Goal: Task Accomplishment & Management: Manage account settings

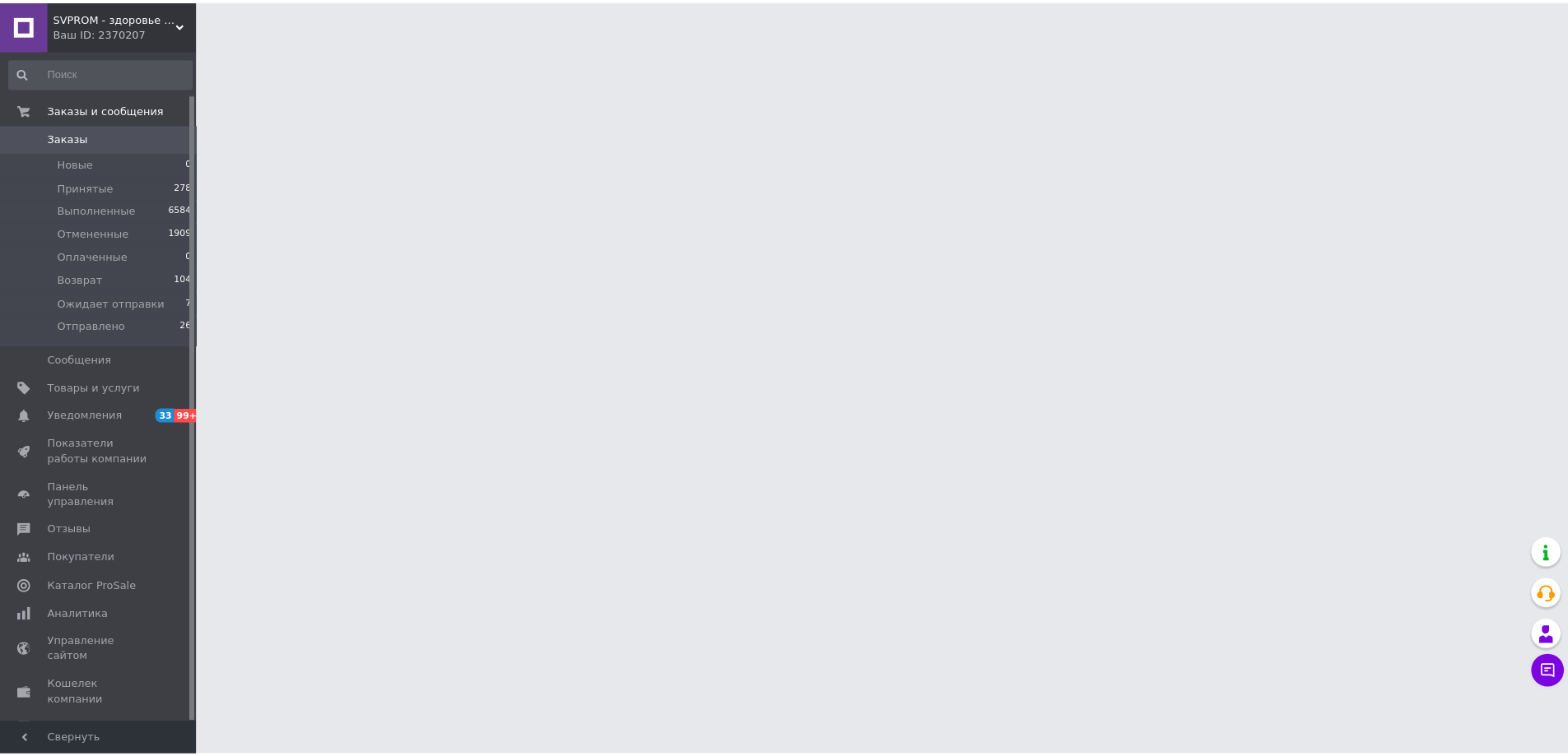
scroll to position [46, 0]
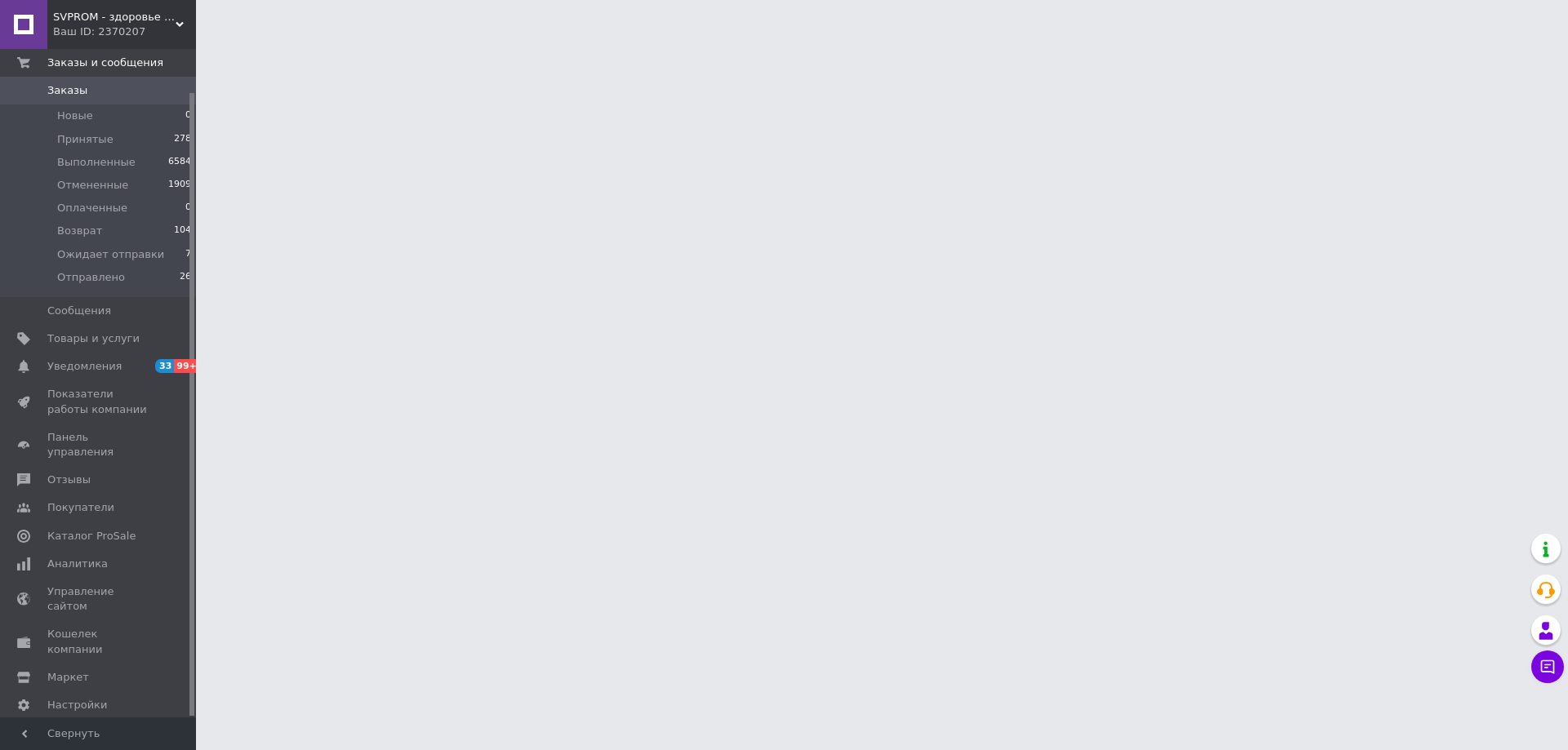
click at [127, 87] on span "Заказы" at bounding box center [99, 91] width 104 height 15
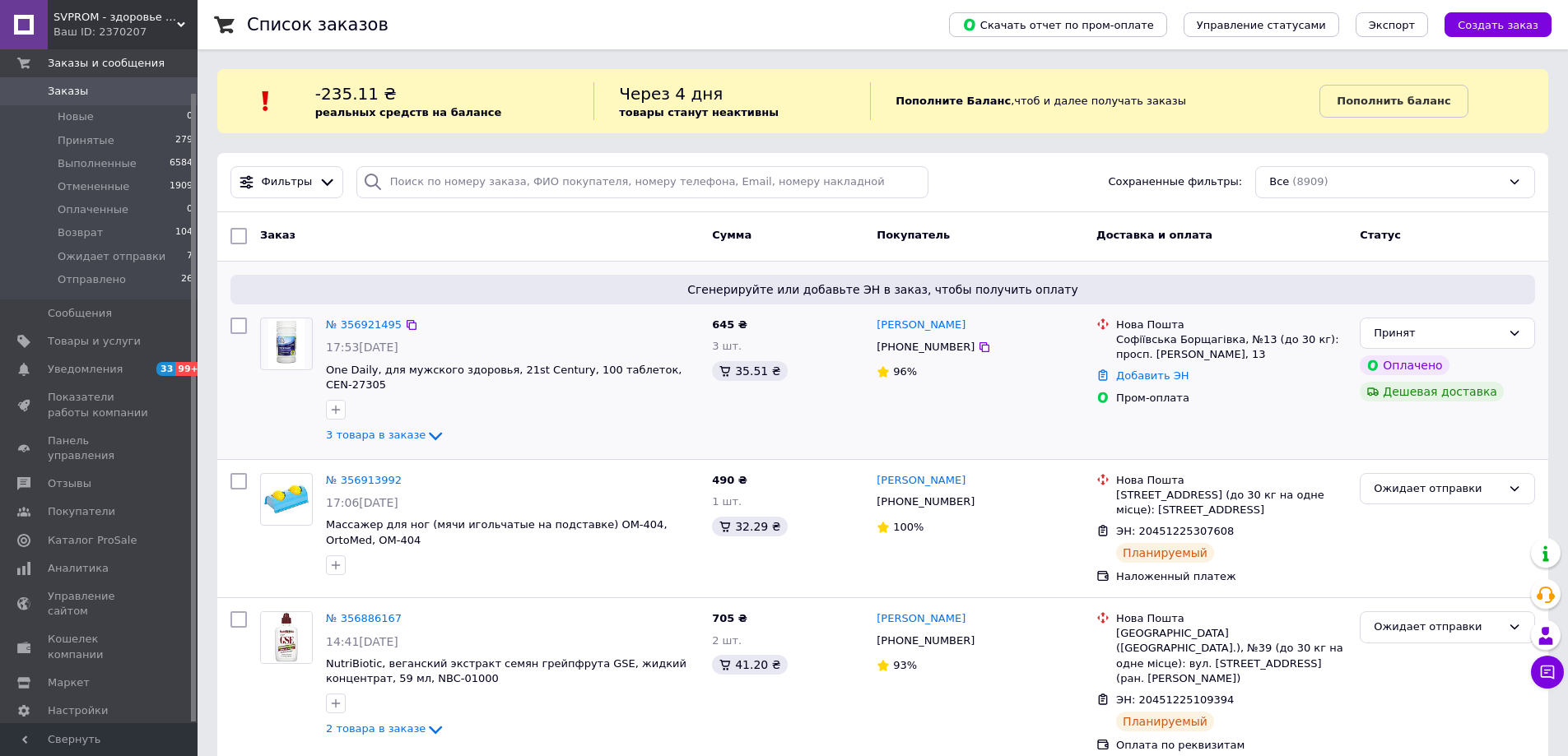
click at [426, 426] on icon at bounding box center [436, 436] width 20 height 20
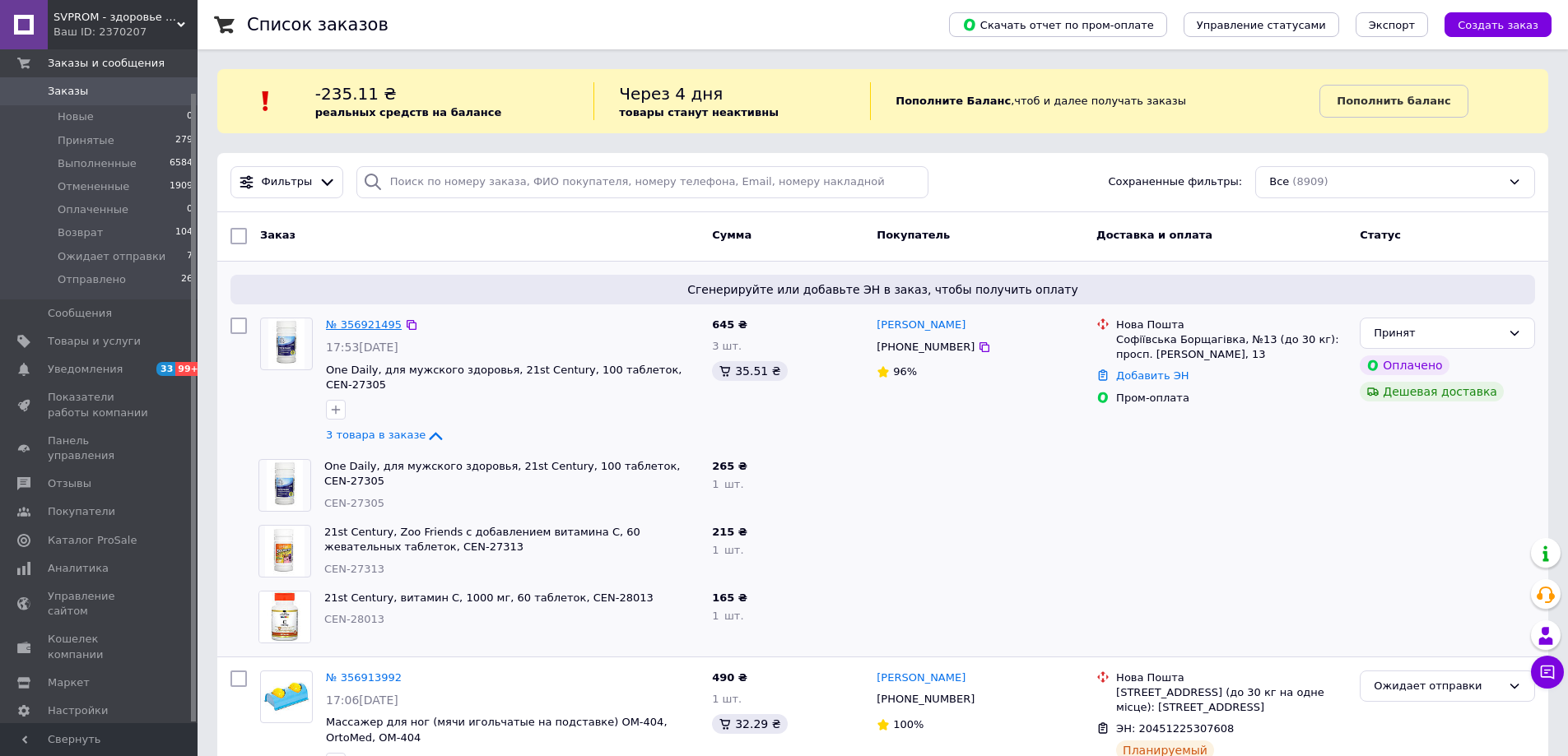
click at [379, 326] on link "№ 356921495" at bounding box center [364, 324] width 75 height 13
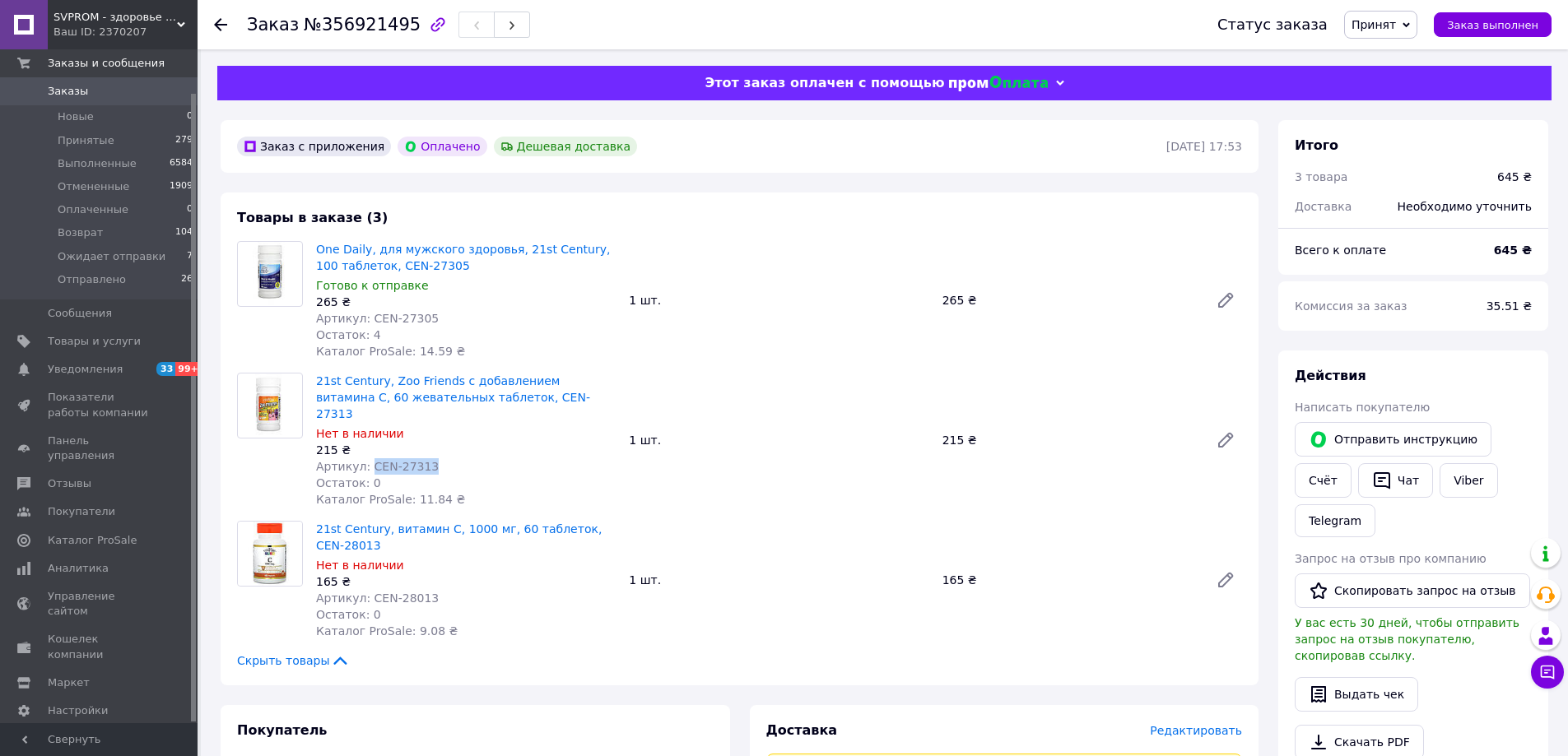
drag, startPoint x: 364, startPoint y: 451, endPoint x: 424, endPoint y: 453, distance: 60.0
click at [424, 458] on div "Артикул: CEN-27313" at bounding box center [466, 466] width 300 height 17
copy span "CEN-27313"
drag, startPoint x: 365, startPoint y: 582, endPoint x: 424, endPoint y: 579, distance: 59.1
click at [424, 590] on div "Артикул: CEN-28013" at bounding box center [466, 599] width 300 height 17
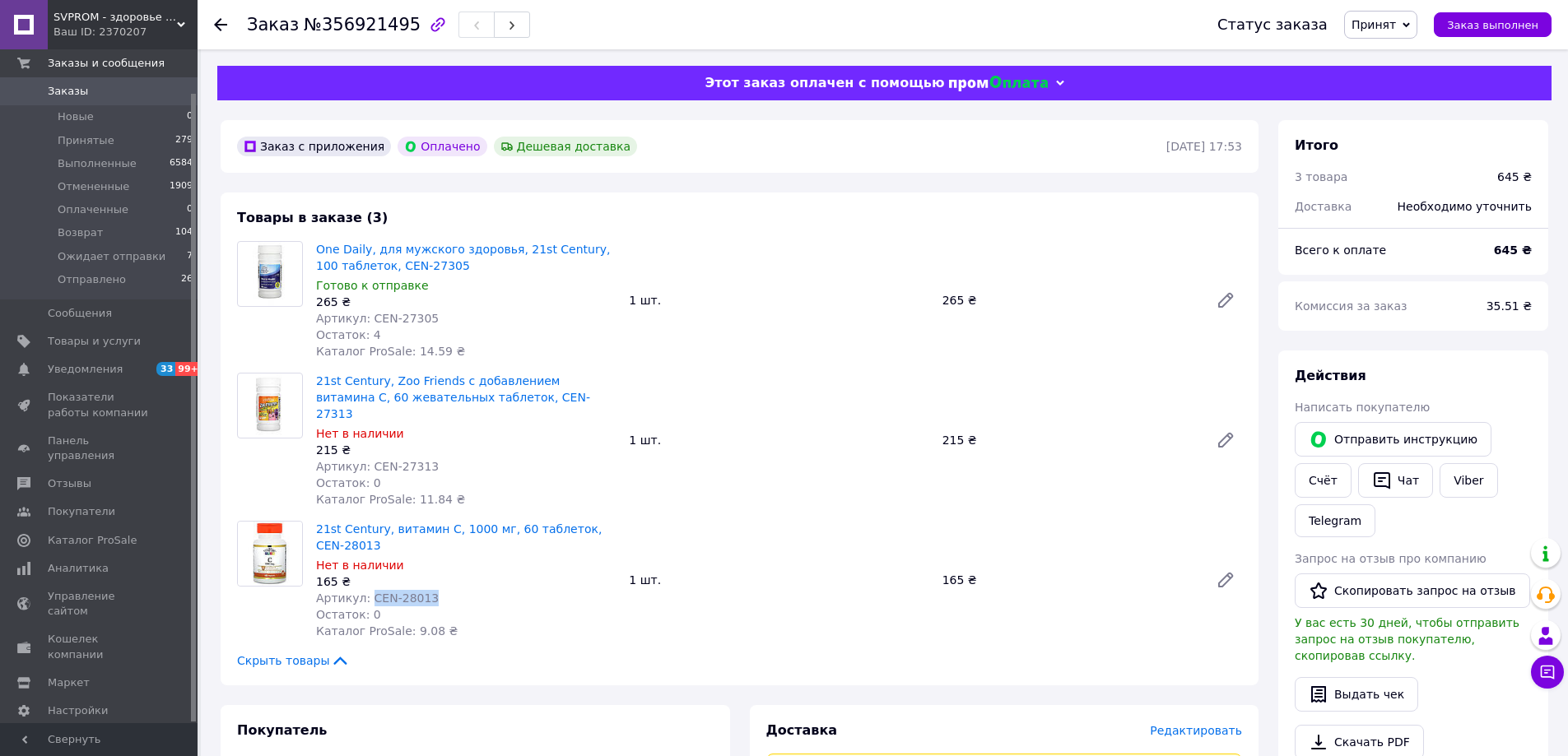
copy span "CEN-28013"
drag, startPoint x: 365, startPoint y: 321, endPoint x: 421, endPoint y: 319, distance: 56.0
click at [421, 319] on span "Артикул: CEN-27305" at bounding box center [377, 319] width 122 height 13
copy span "CEN-27305"
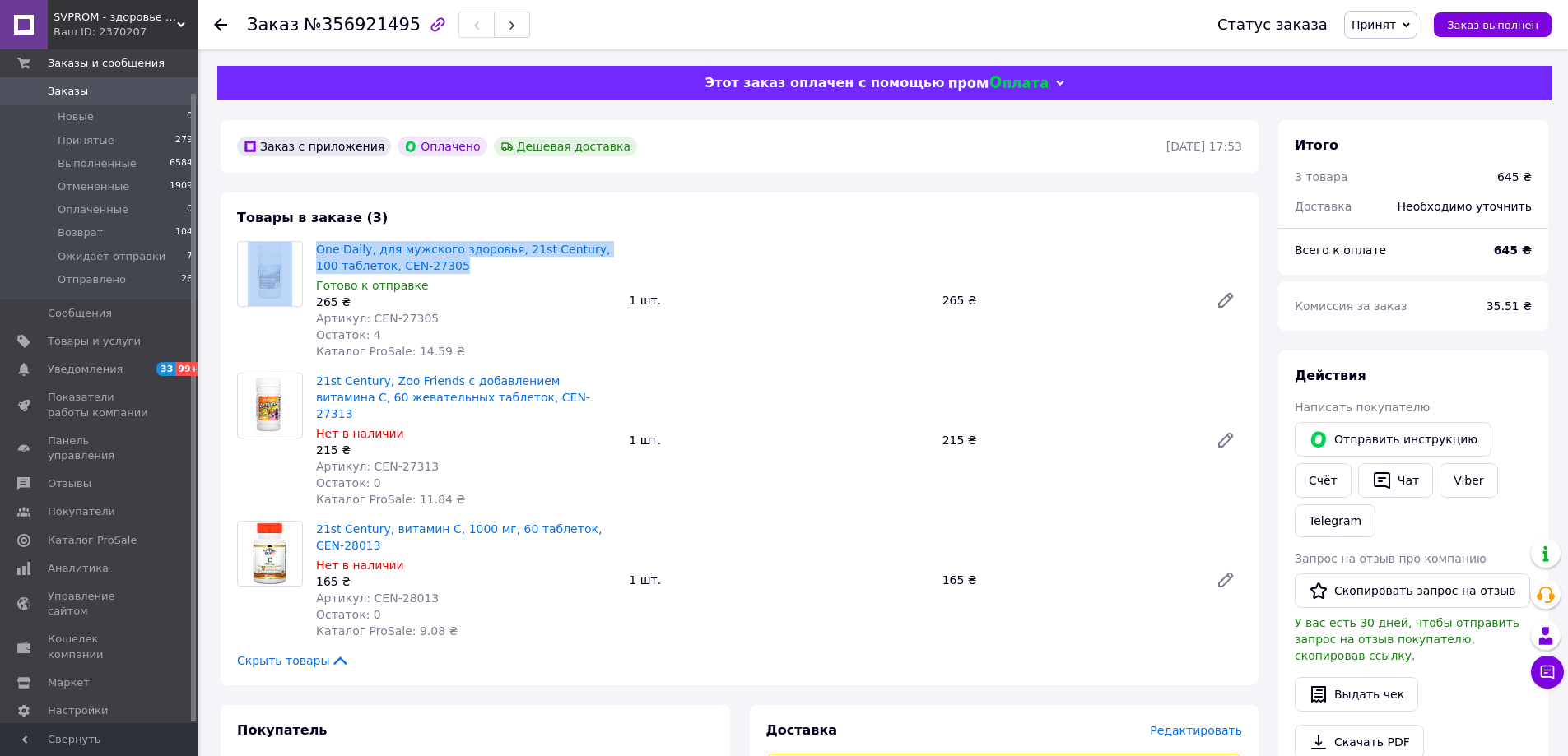
drag, startPoint x: 456, startPoint y: 265, endPoint x: 290, endPoint y: 253, distance: 166.4
click at [290, 253] on div "One Daily, для мужского здоровья, 21st Century, 100 таблеток, CEN-27305 Готово …" at bounding box center [740, 301] width 1019 height 119
copy div "One Daily, для мужского здоровья, 21st Century, 100 таблеток, CEN-27305"
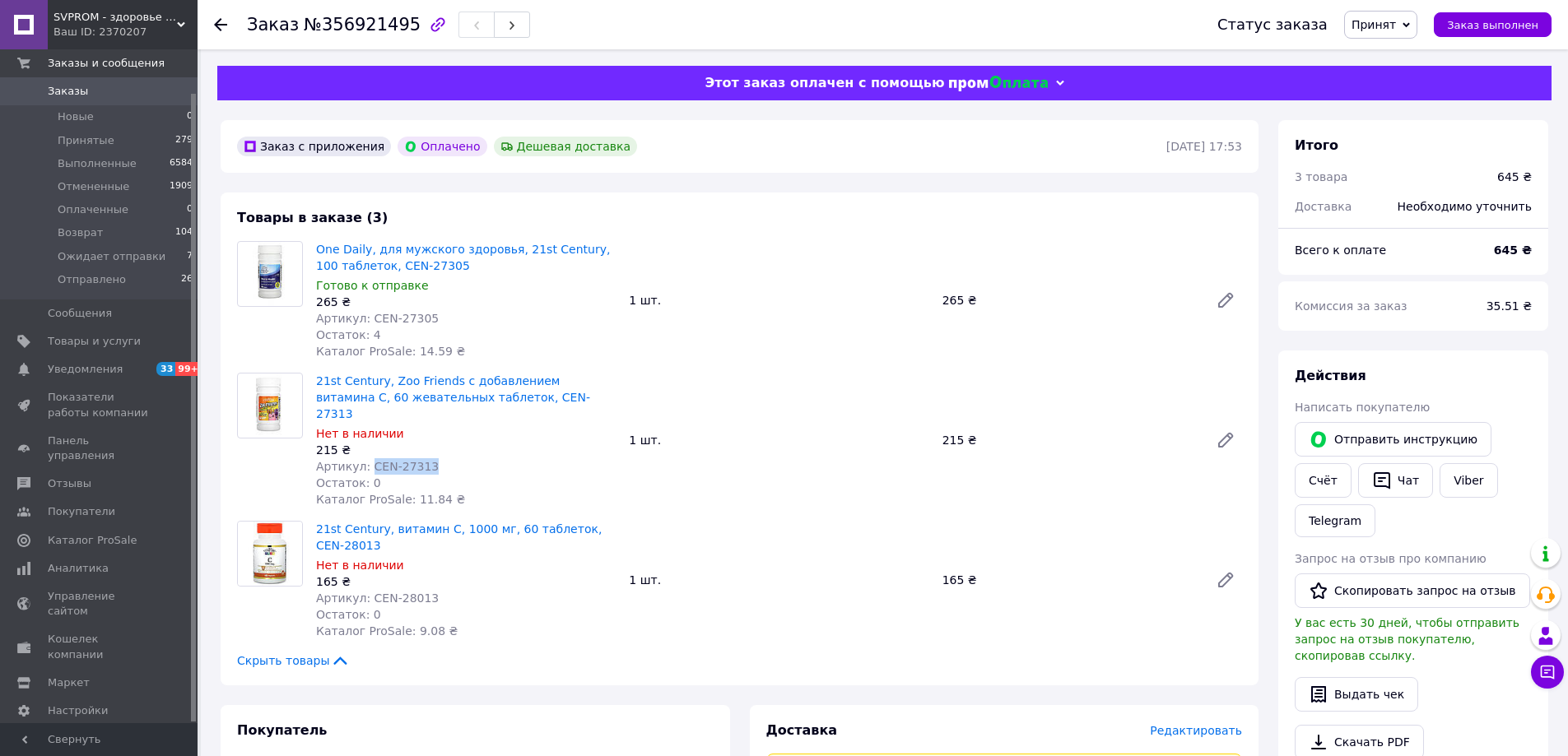
drag, startPoint x: 366, startPoint y: 450, endPoint x: 421, endPoint y: 451, distance: 55.0
click at [421, 460] on span "Артикул: CEN-27313" at bounding box center [377, 466] width 122 height 13
copy span "CEN-27313"
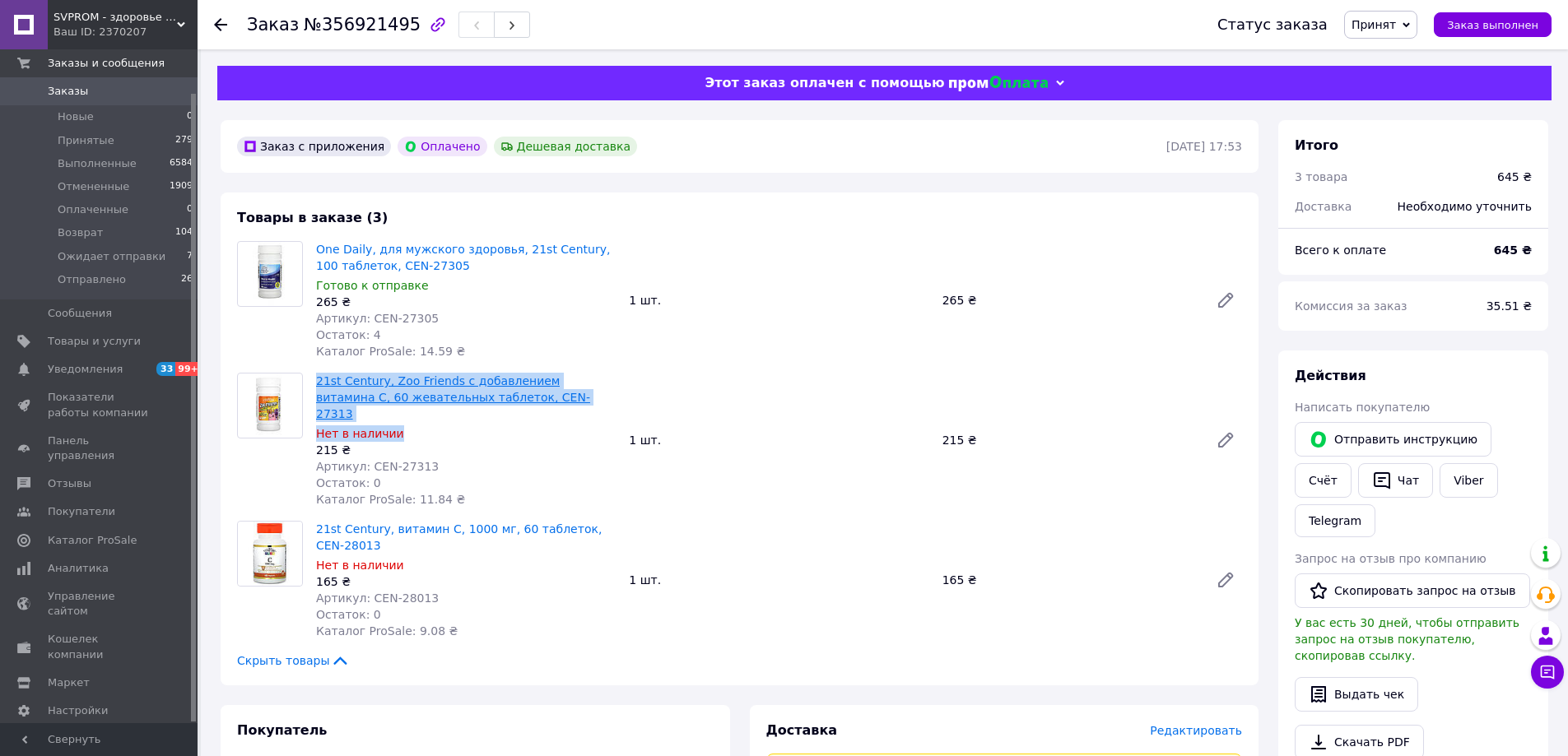
drag, startPoint x: 512, startPoint y: 407, endPoint x: 317, endPoint y: 383, distance: 196.5
click at [317, 383] on div "21st Century, Zoo Friends с добавлением витамина C, 60 жевательных таблеток, CE…" at bounding box center [466, 440] width 312 height 141
click at [574, 425] on div "Нет в наличии" at bounding box center [466, 434] width 300 height 17
drag, startPoint x: 467, startPoint y: 397, endPoint x: 316, endPoint y: 384, distance: 151.6
click at [316, 384] on span "21st Century, Zoo Friends с добавлением витамина C, 60 жевательных таблеток, CE…" at bounding box center [466, 397] width 300 height 49
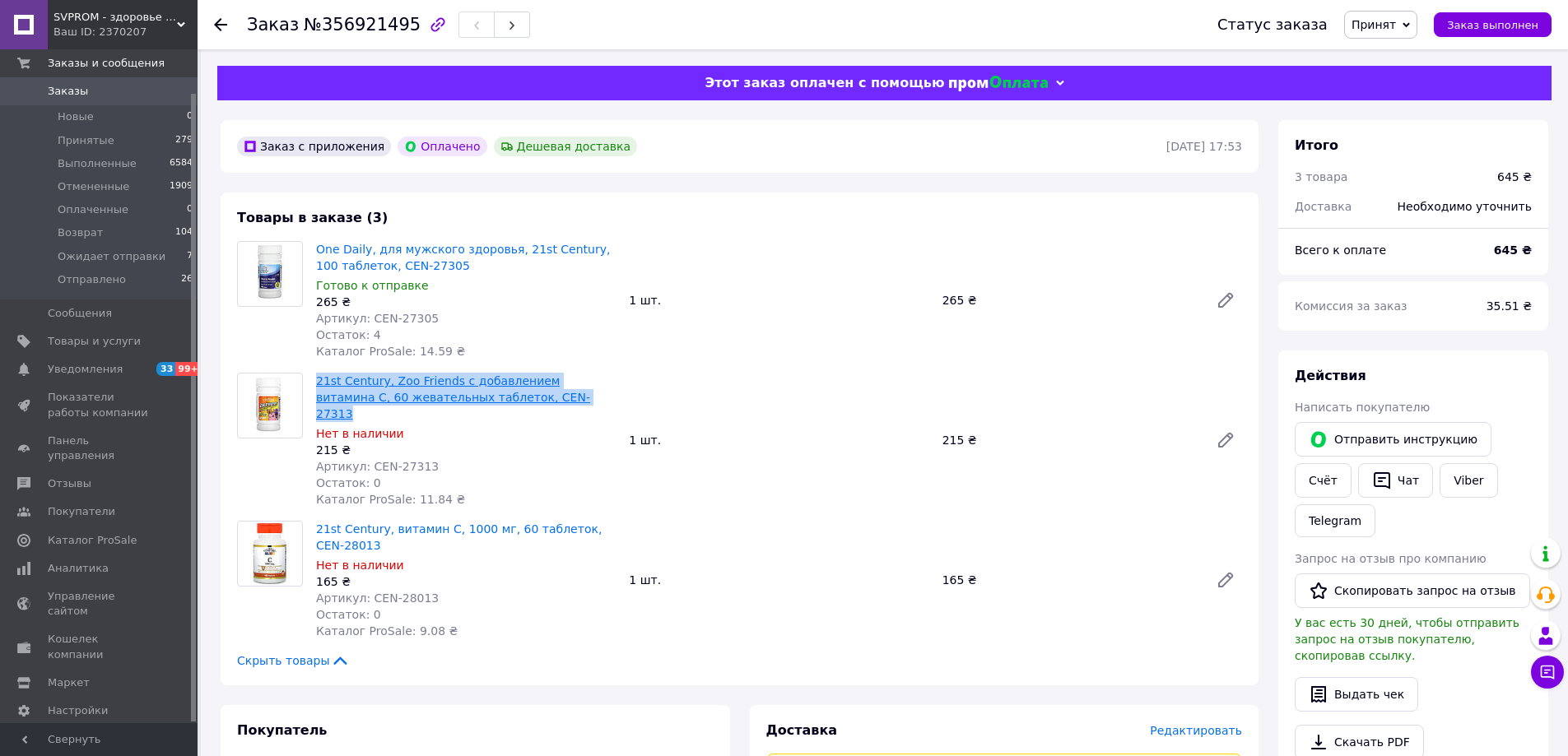
copy link "21st Century, Zoo Friends с добавлением витамина C, 60 жевательных таблеток, CE…"
drag, startPoint x: 366, startPoint y: 581, endPoint x: 426, endPoint y: 581, distance: 60.0
click at [426, 590] on div "Артикул: CEN-28013" at bounding box center [466, 599] width 300 height 17
copy span "CEN-28013"
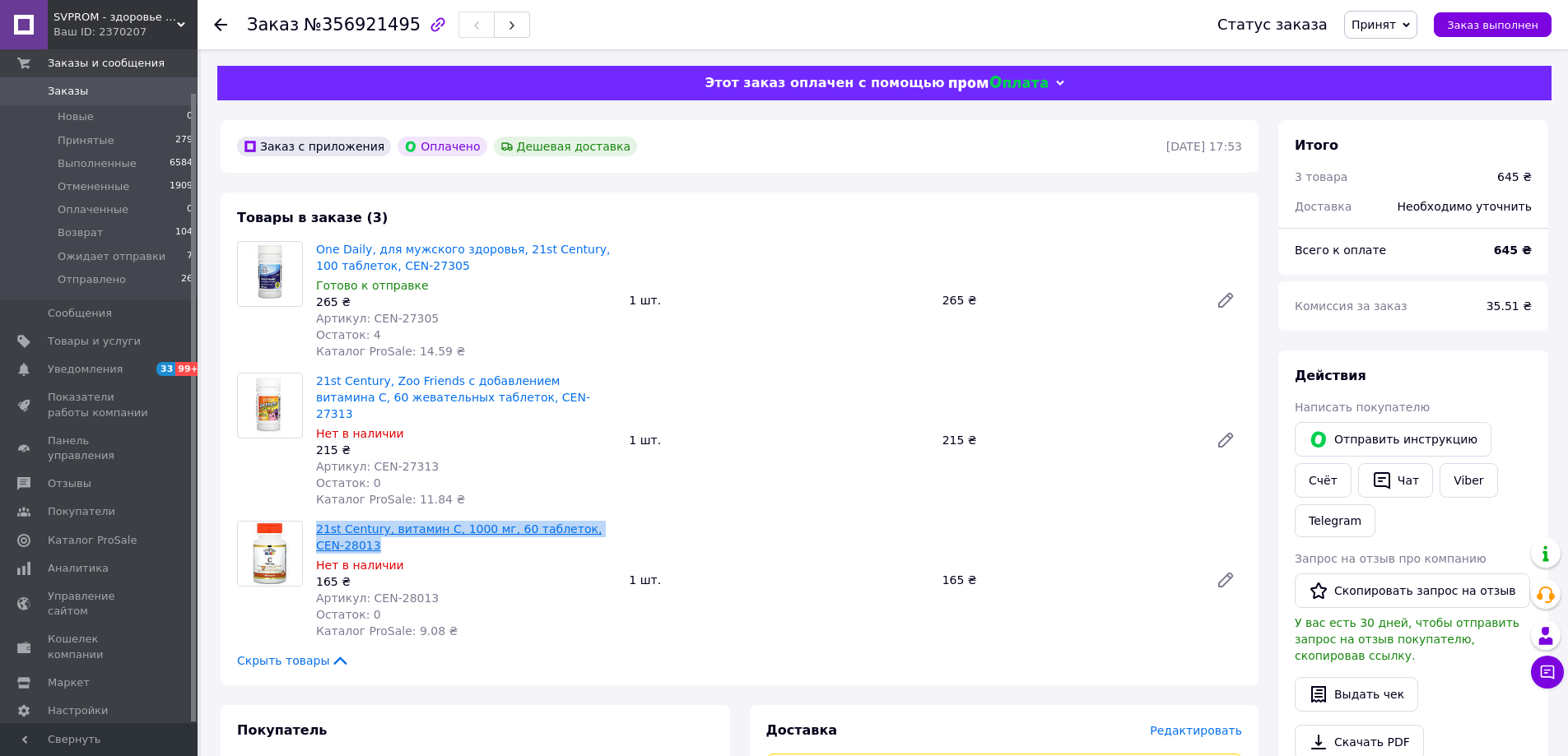
drag, startPoint x: 377, startPoint y: 527, endPoint x: 316, endPoint y: 515, distance: 62.2
click at [316, 521] on span "21st Century, витамин C, 1000 мг, 60 таблеток, CEN-28013" at bounding box center [466, 537] width 300 height 33
copy link "21st Century, витамин C, 1000 мг, 60 таблеток, CEN-28013"
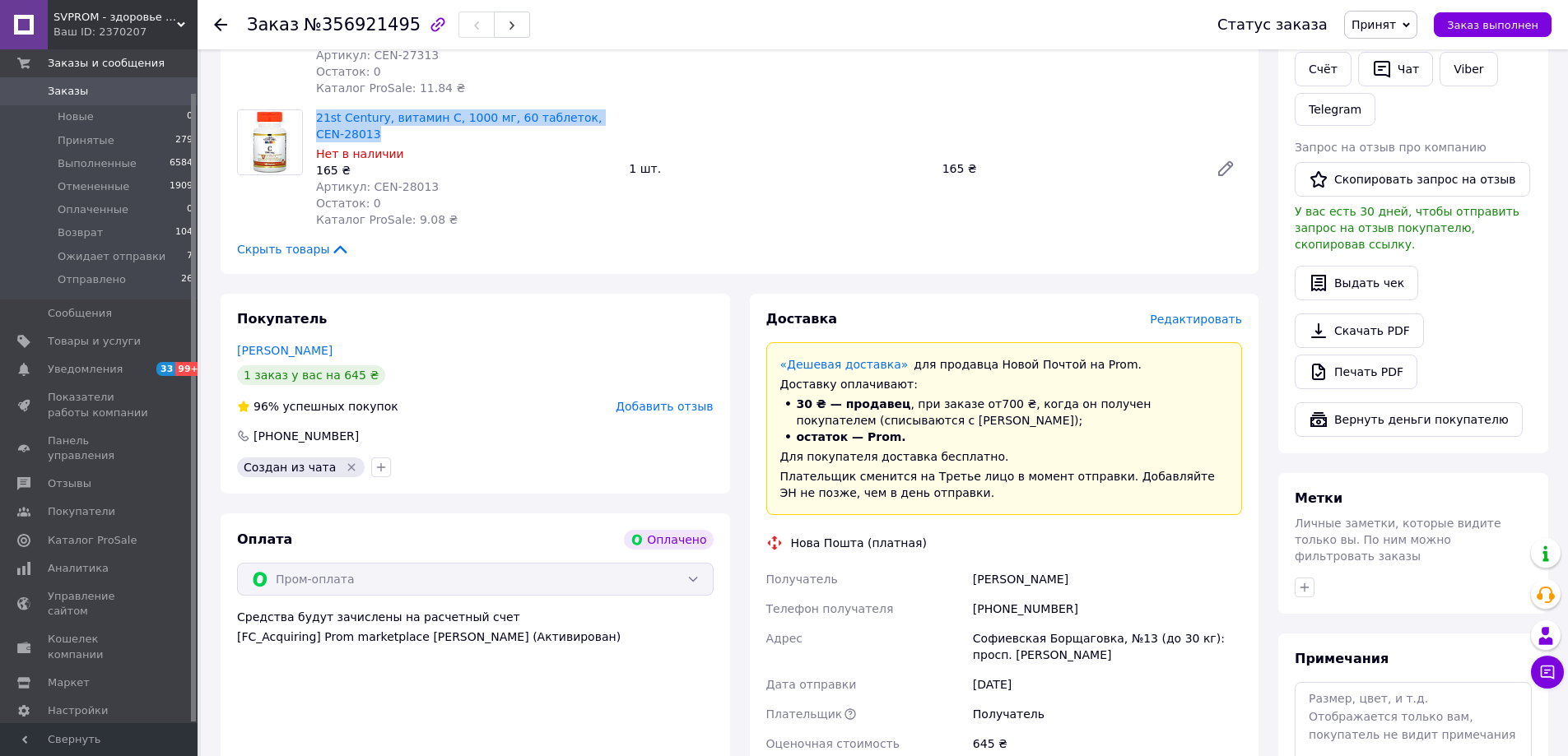
scroll to position [494, 0]
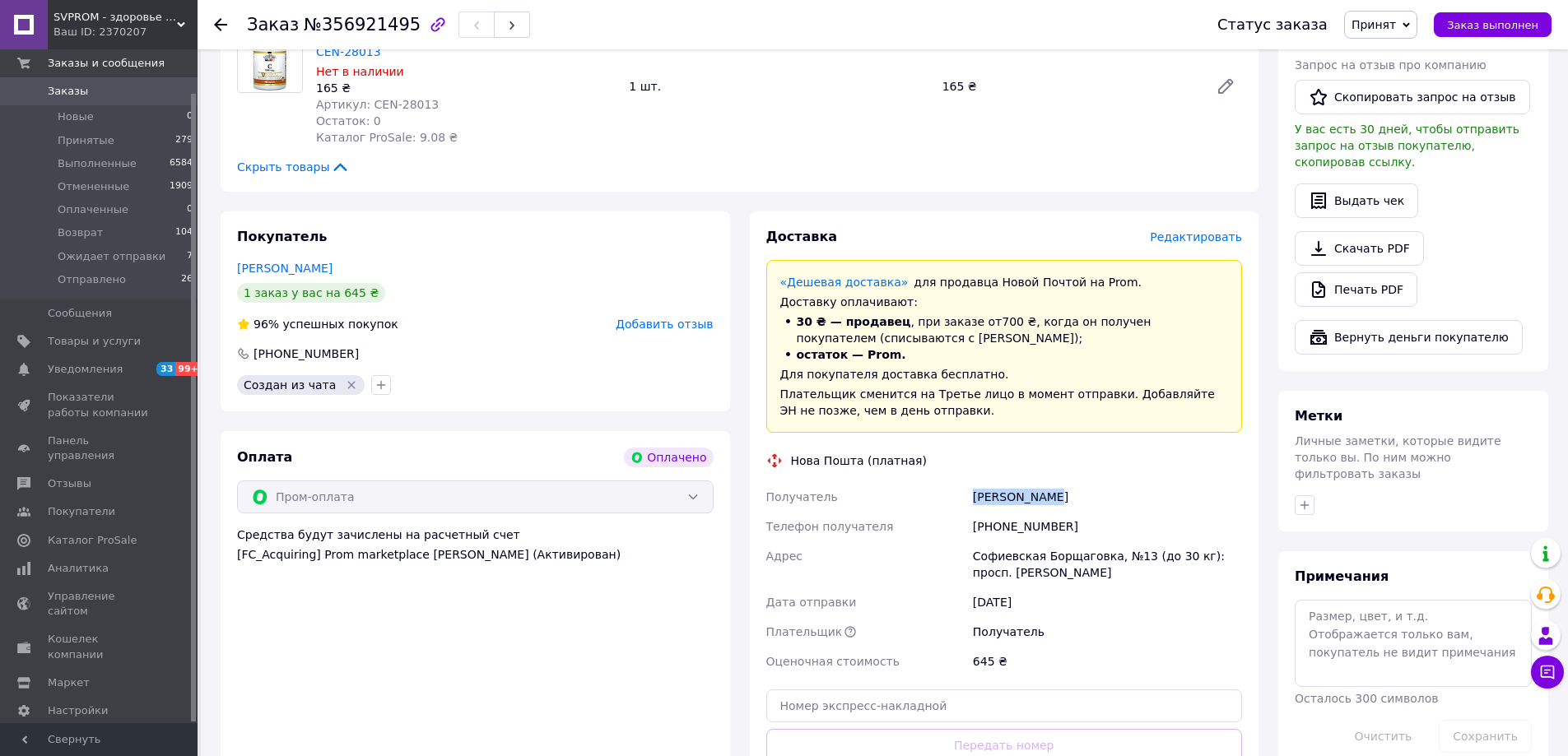
drag, startPoint x: 974, startPoint y: 481, endPoint x: 1068, endPoint y: 491, distance: 94.5
click at [1068, 491] on div "[PERSON_NAME]" at bounding box center [1107, 496] width 276 height 29
copy div "[PERSON_NAME]"
drag, startPoint x: 993, startPoint y: 507, endPoint x: 1082, endPoint y: 510, distance: 89.1
click at [1082, 512] on div "[PHONE_NUMBER]" at bounding box center [1107, 526] width 276 height 29
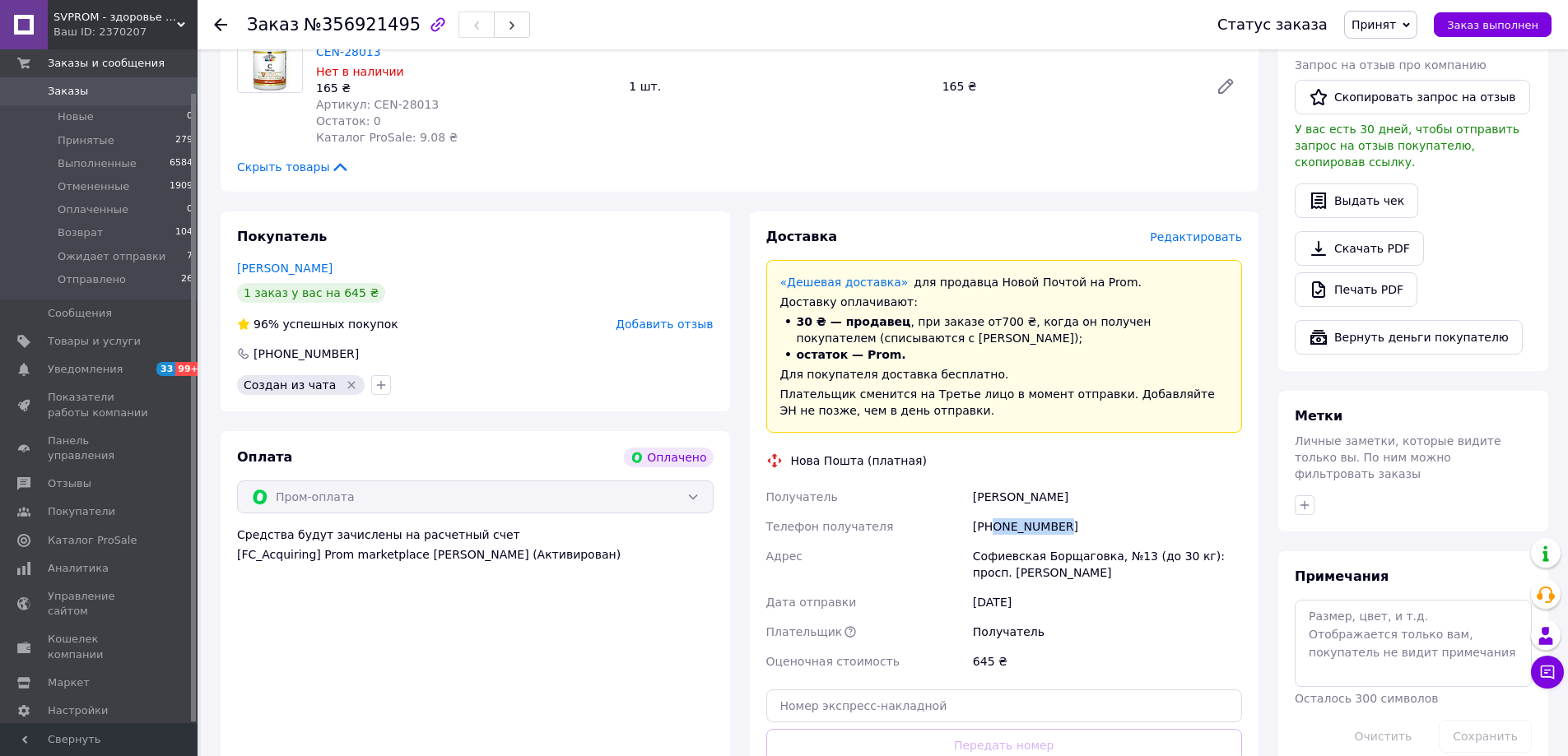
copy div "0631530661"
drag, startPoint x: 975, startPoint y: 534, endPoint x: 1137, endPoint y: 541, distance: 162.2
click at [1137, 542] on div "Софиевская Борщаговка, №13 (до 30 кг): просп. [PERSON_NAME]" at bounding box center [1107, 564] width 276 height 46
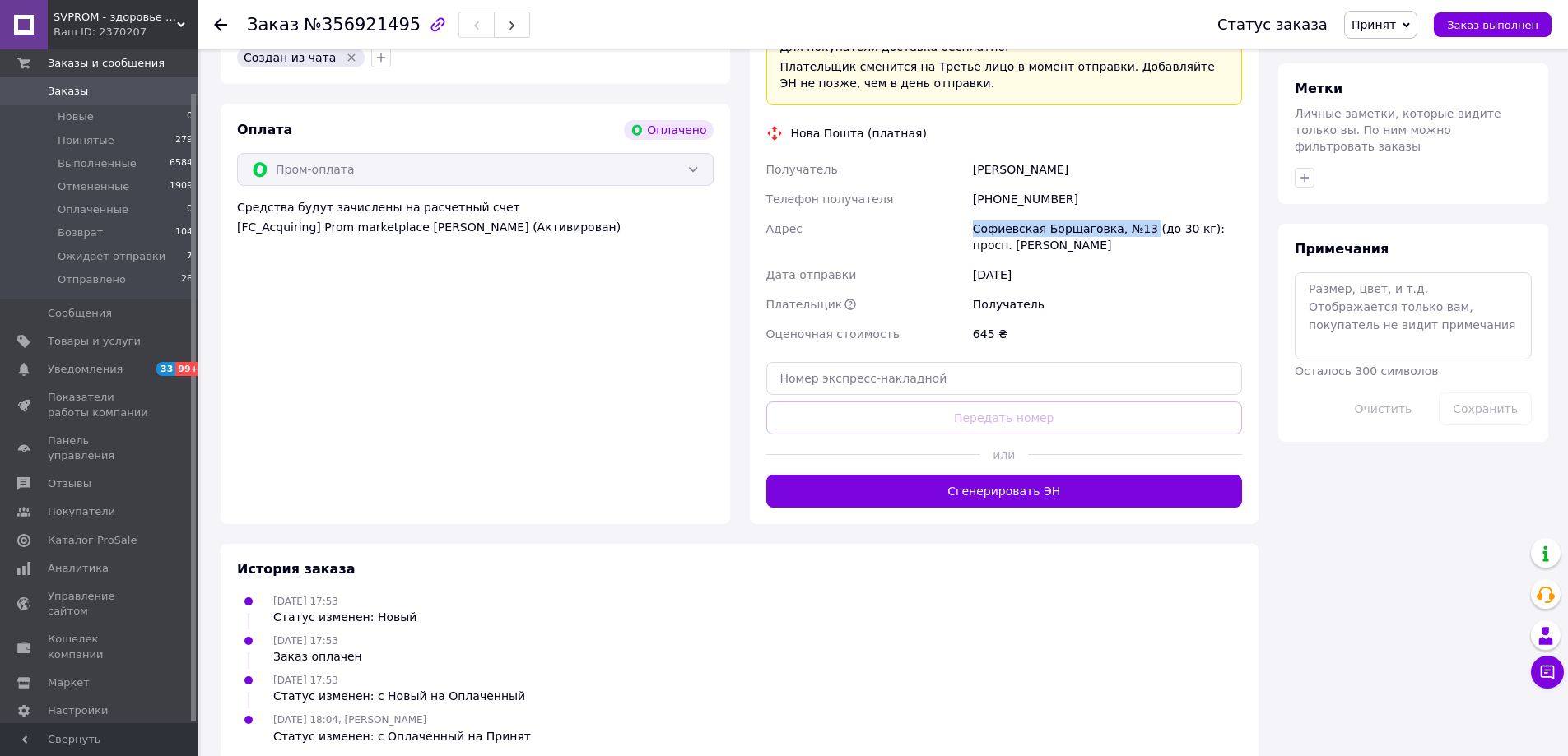
scroll to position [823, 0]
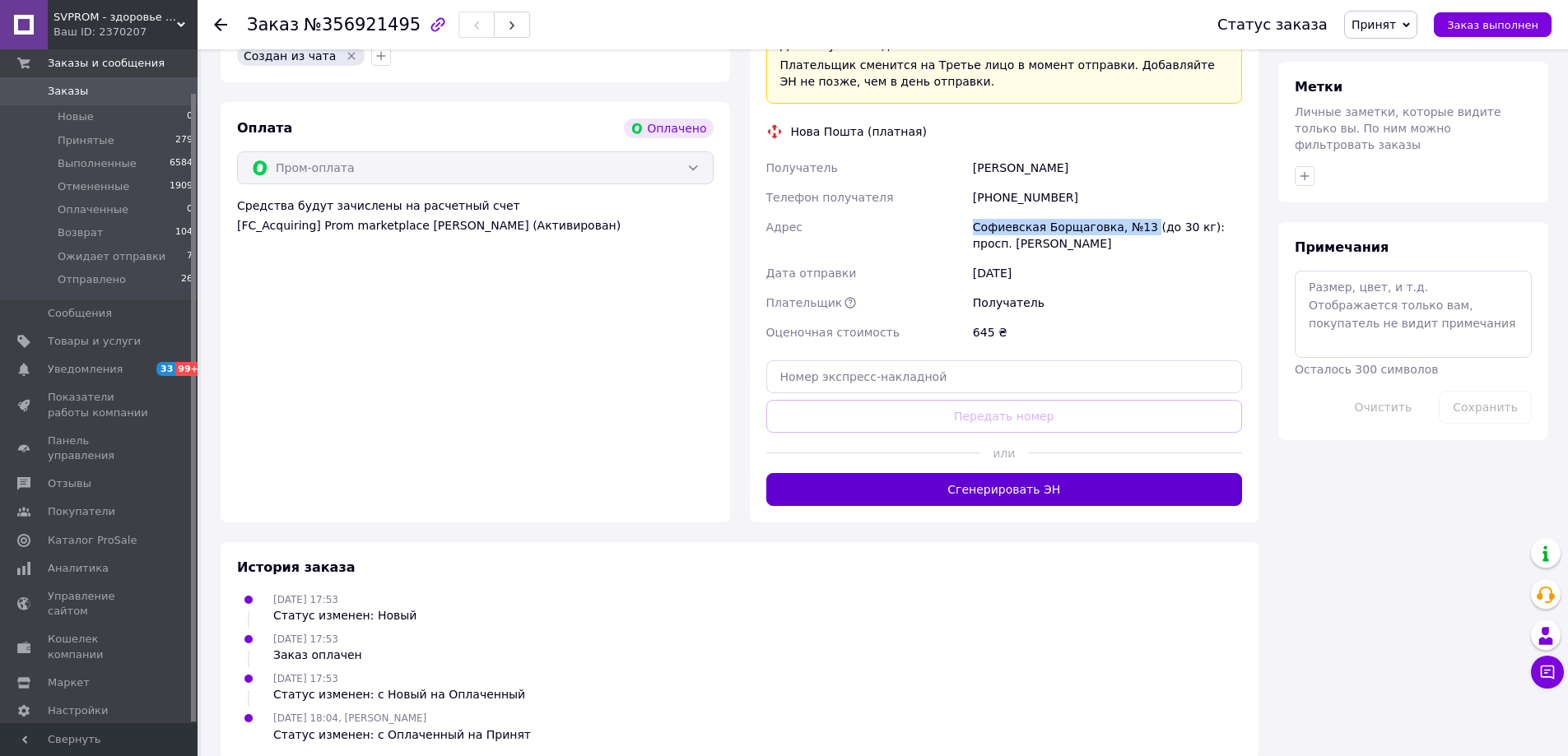
click at [1074, 473] on button "Сгенерировать ЭН" at bounding box center [1004, 489] width 477 height 33
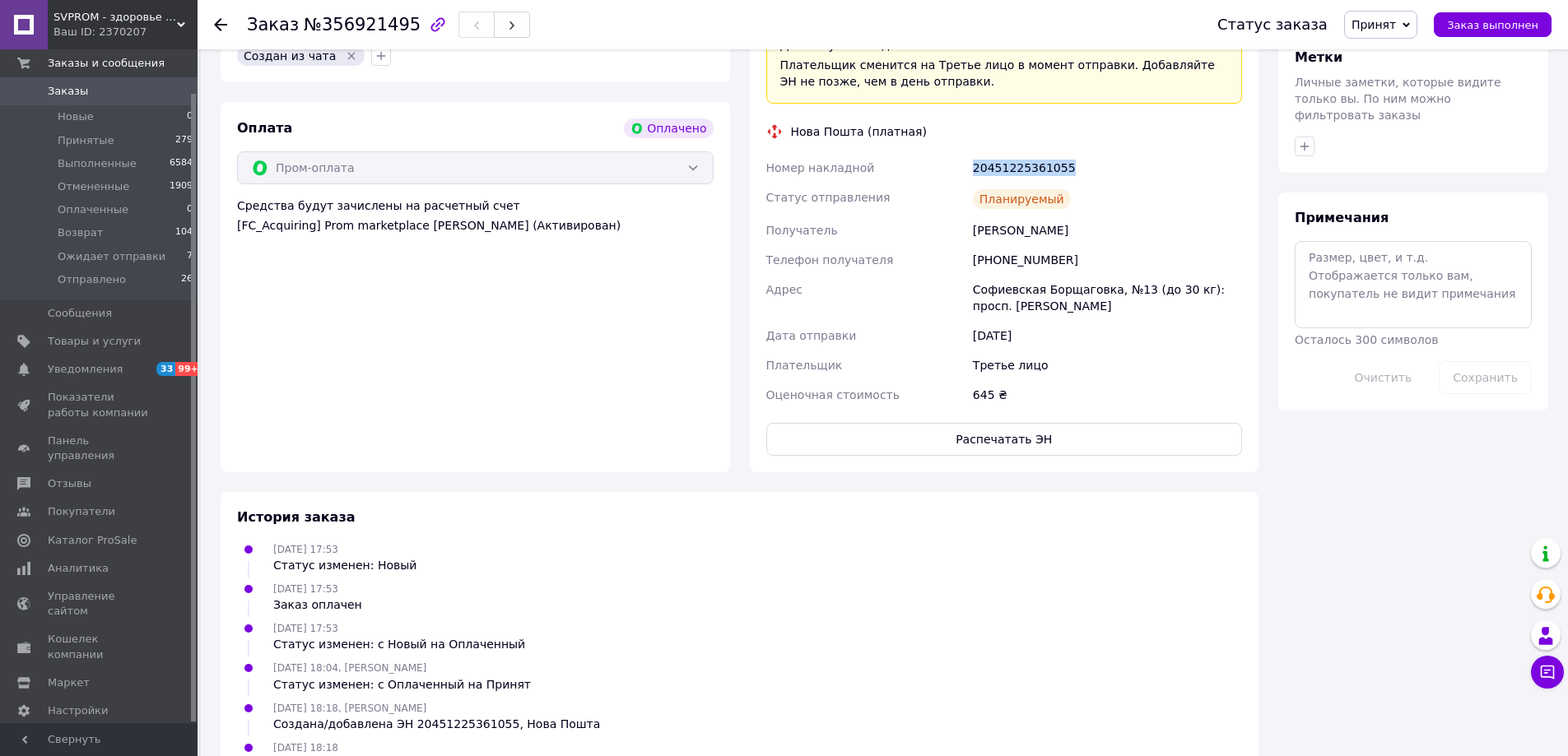
drag, startPoint x: 971, startPoint y: 150, endPoint x: 1070, endPoint y: 153, distance: 99.0
click at [1070, 153] on div "20451225361055" at bounding box center [1107, 167] width 276 height 29
click at [1381, 32] on span "Принят" at bounding box center [1380, 24] width 73 height 28
click at [1421, 156] on li "Ожидает отправки" at bounding box center [1407, 156] width 124 height 24
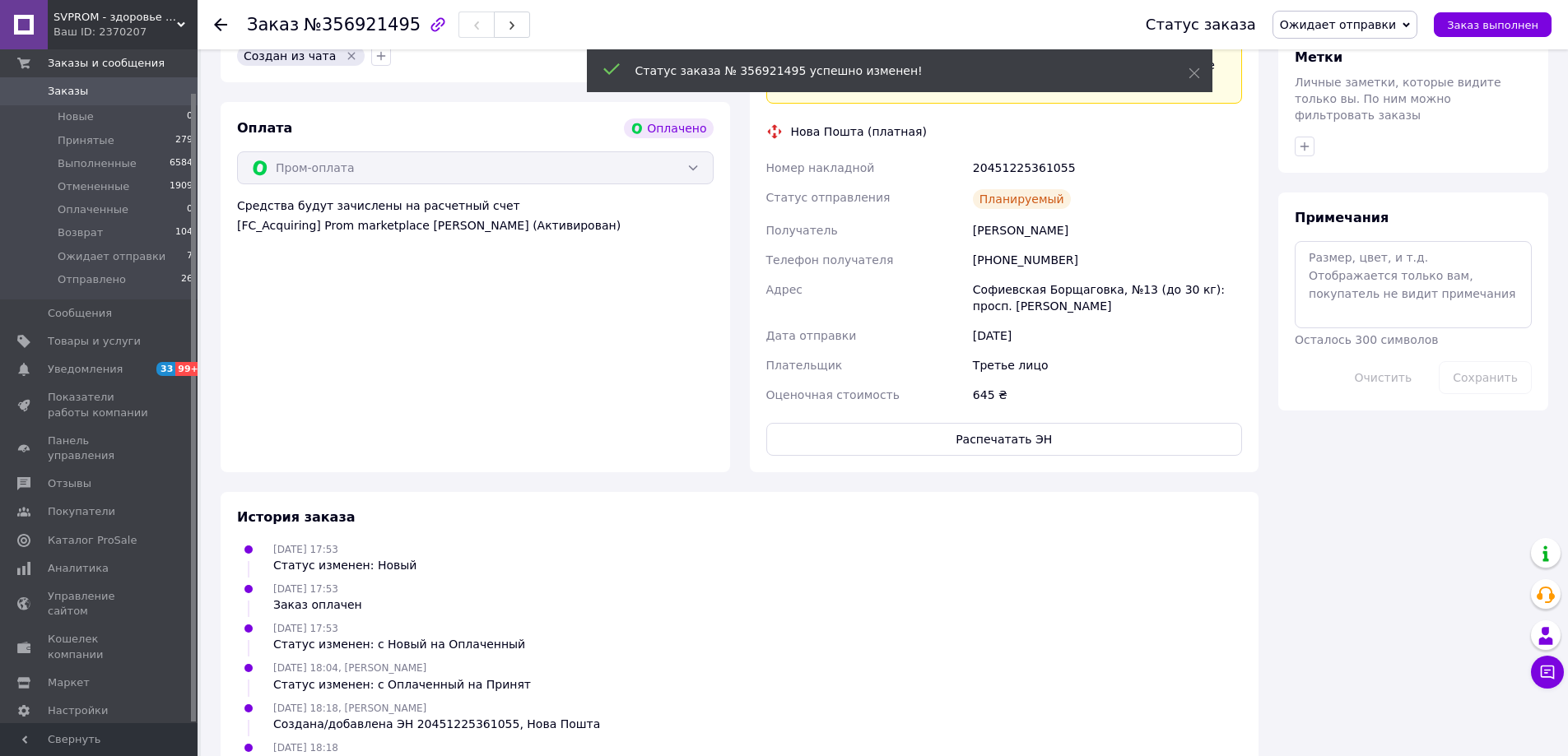
click at [133, 90] on span "Заказы" at bounding box center [100, 91] width 105 height 15
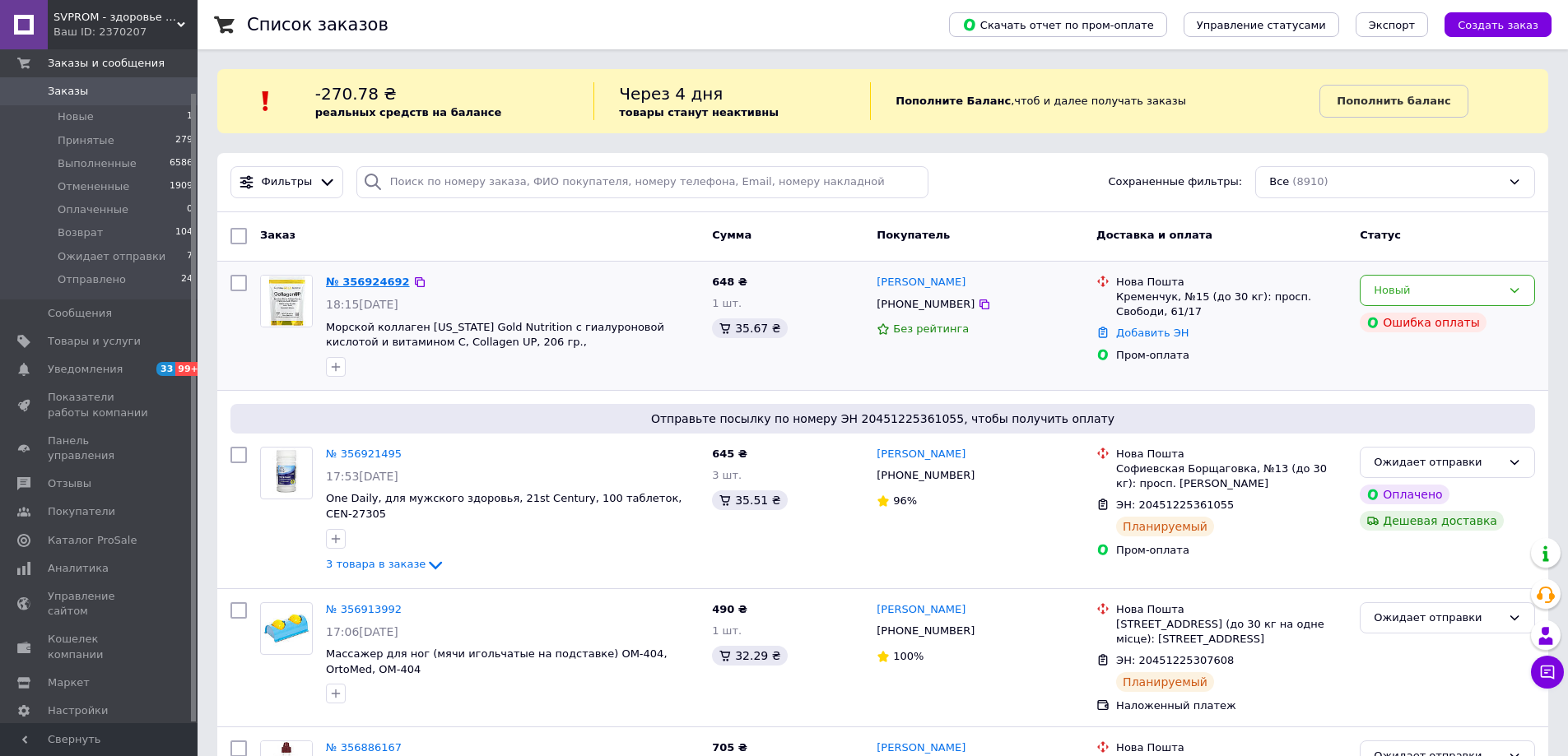
click at [389, 277] on link "№ 356924692" at bounding box center [368, 281] width 84 height 13
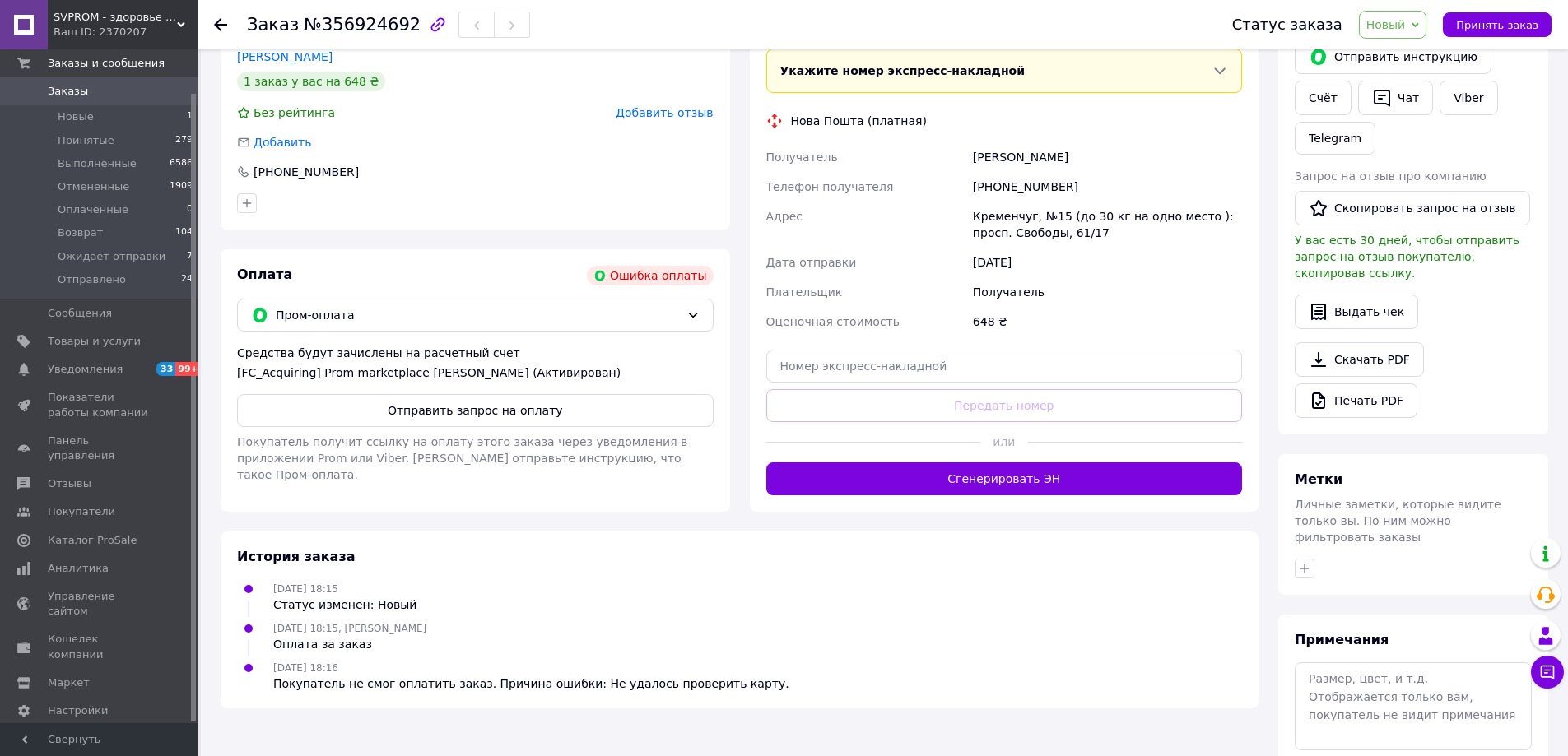
scroll to position [411, 0]
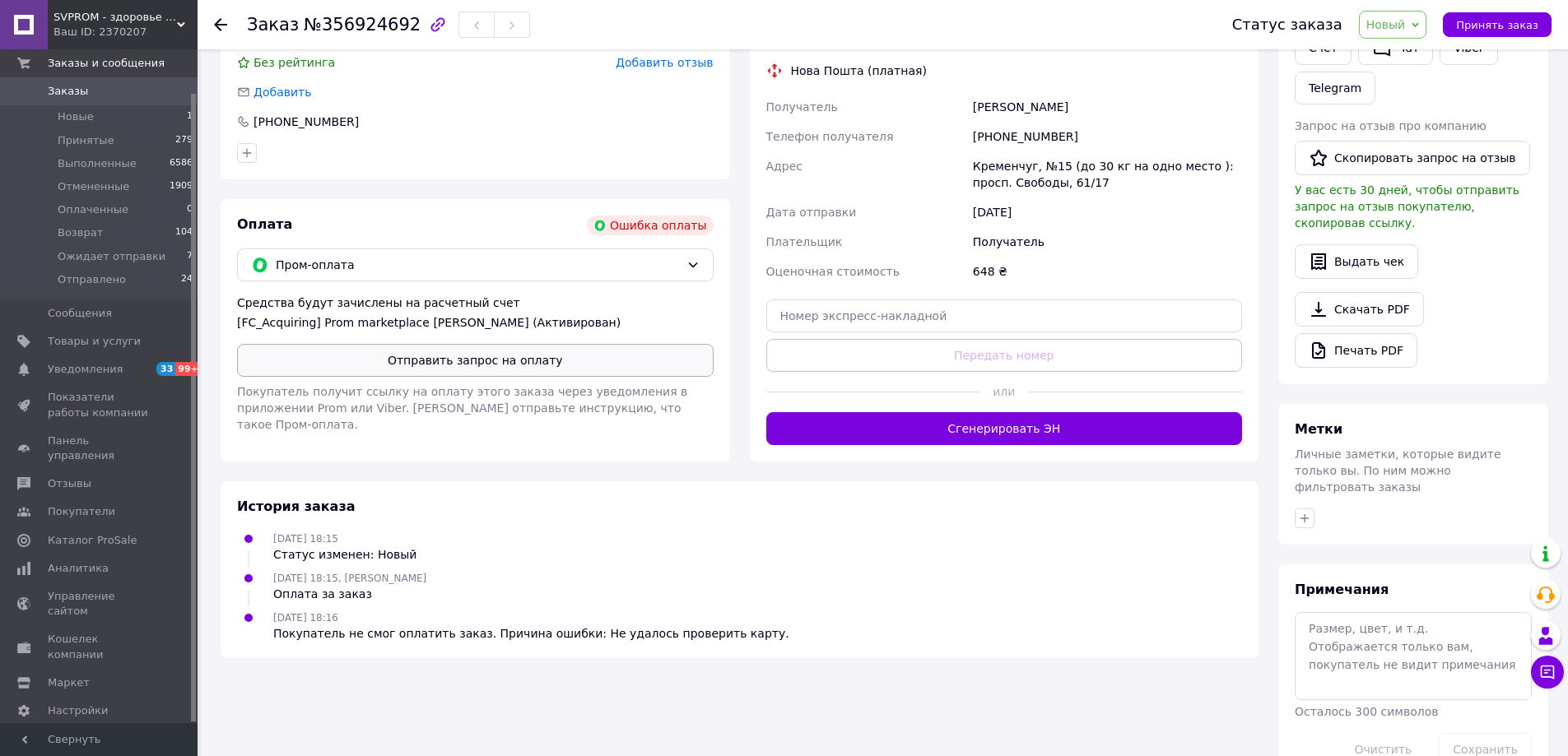
click at [587, 364] on button "Отправить запрос на оплату" at bounding box center [475, 360] width 477 height 33
click at [137, 88] on span "Заказы" at bounding box center [100, 91] width 105 height 15
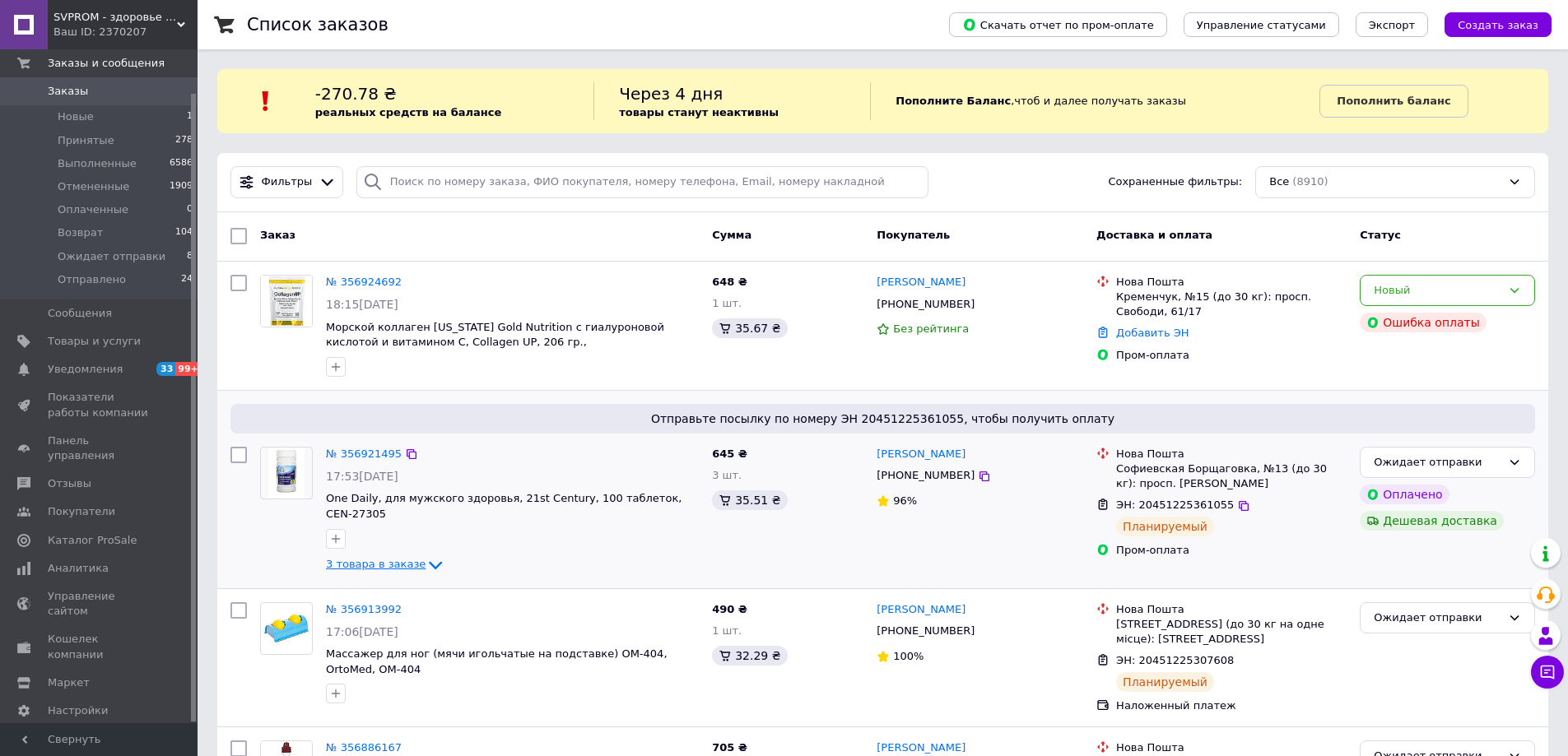
click at [429, 561] on icon at bounding box center [436, 565] width 13 height 8
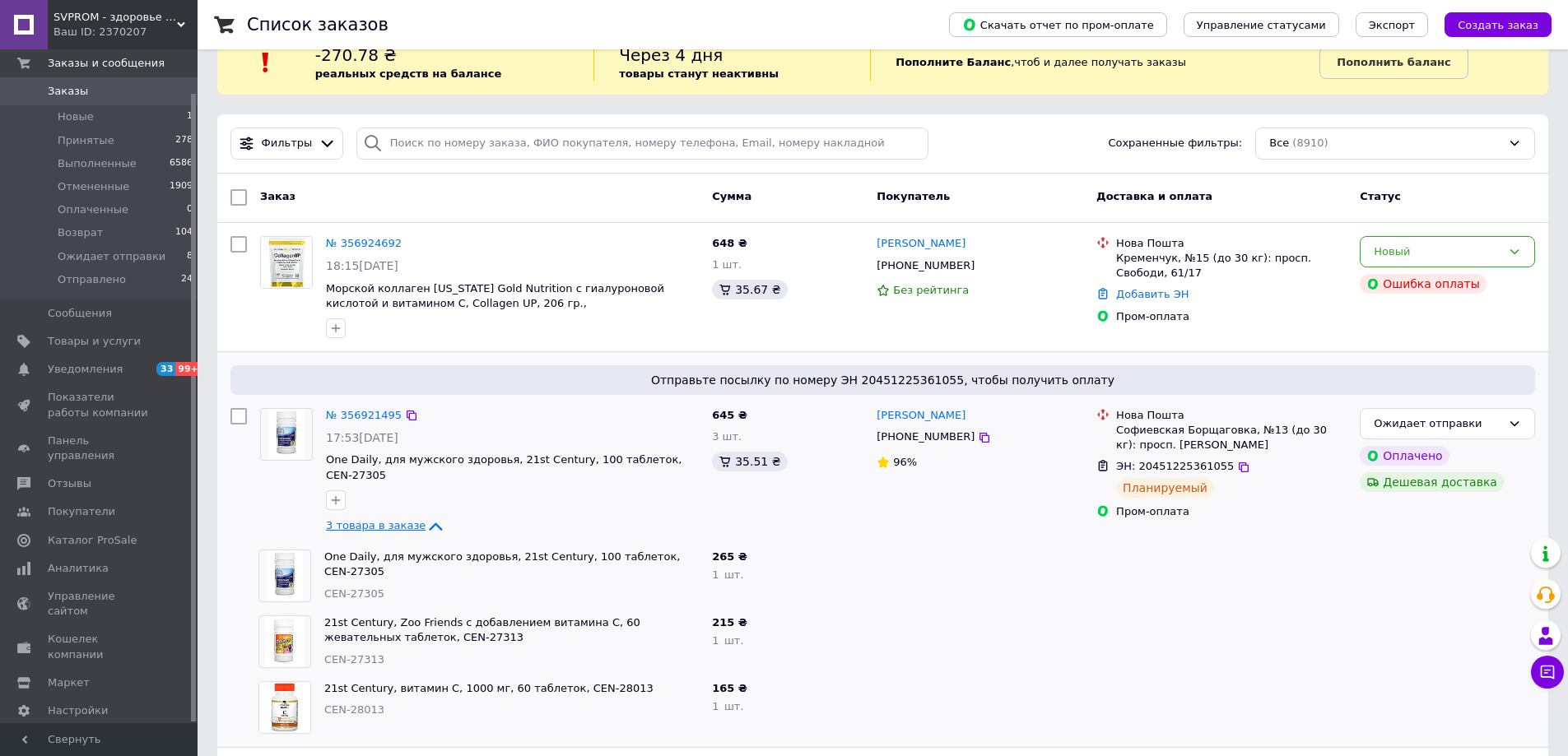
scroll to position [82, 0]
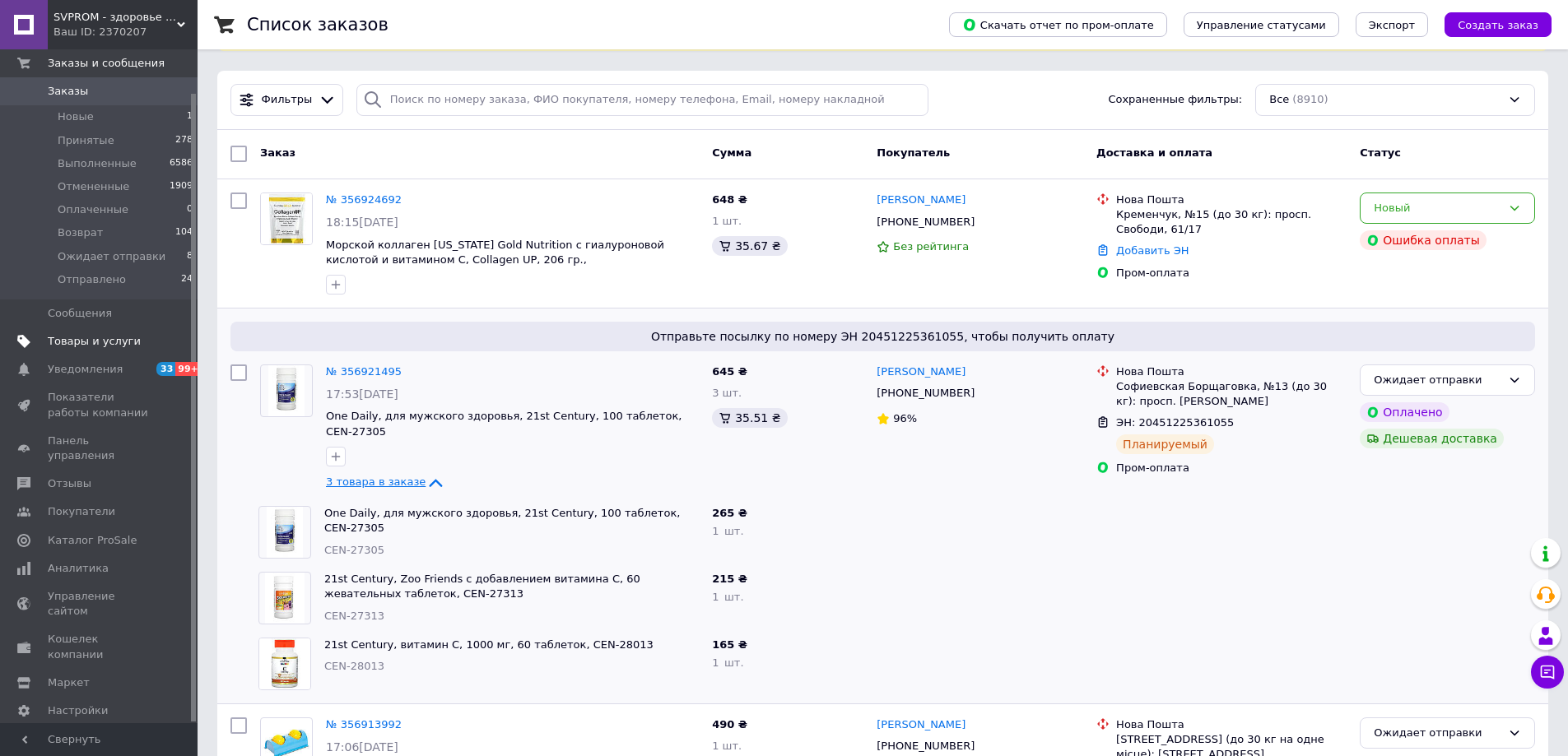
click at [81, 342] on span "Товары и услуги" at bounding box center [94, 342] width 93 height 15
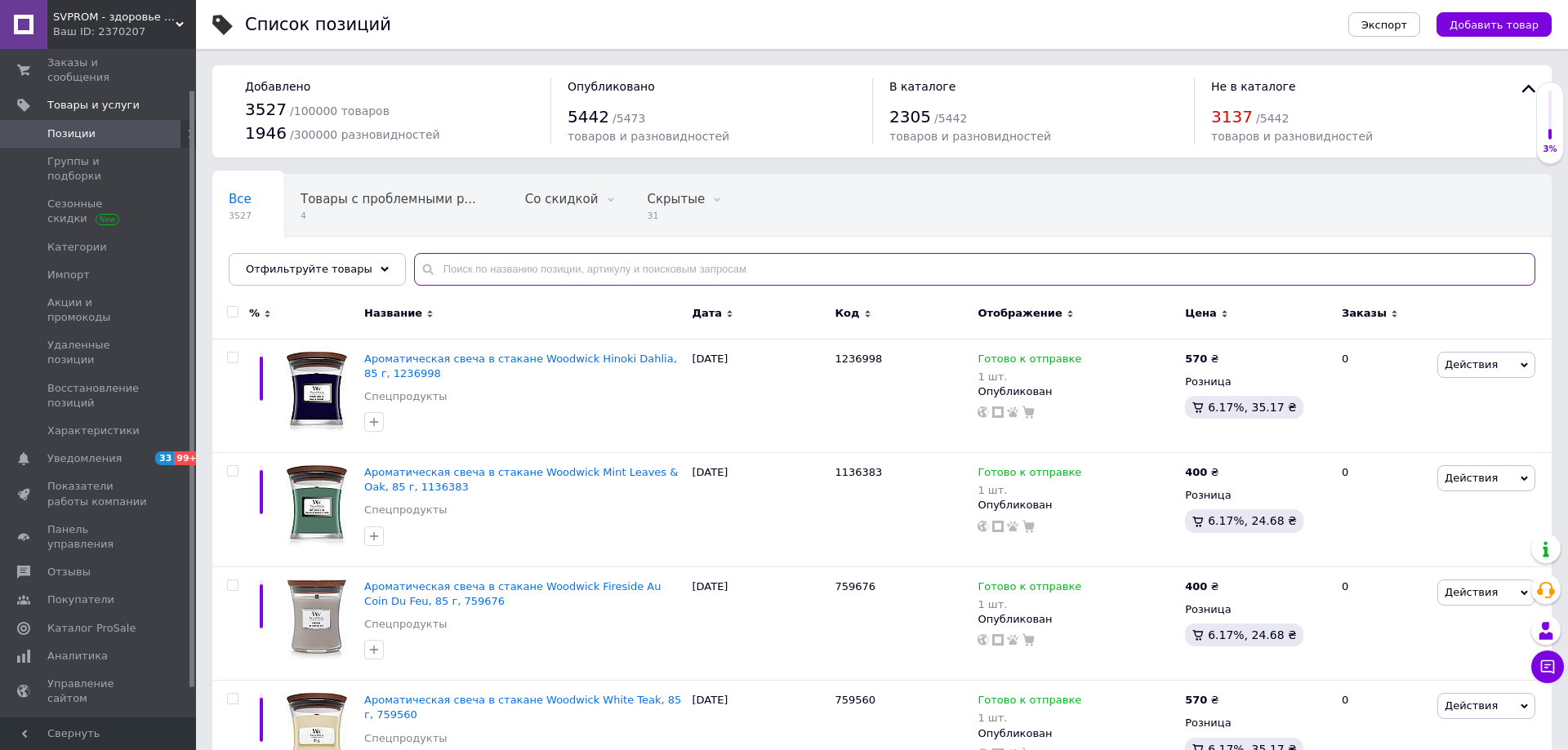
click at [593, 268] on input "text" at bounding box center [974, 269] width 1121 height 32
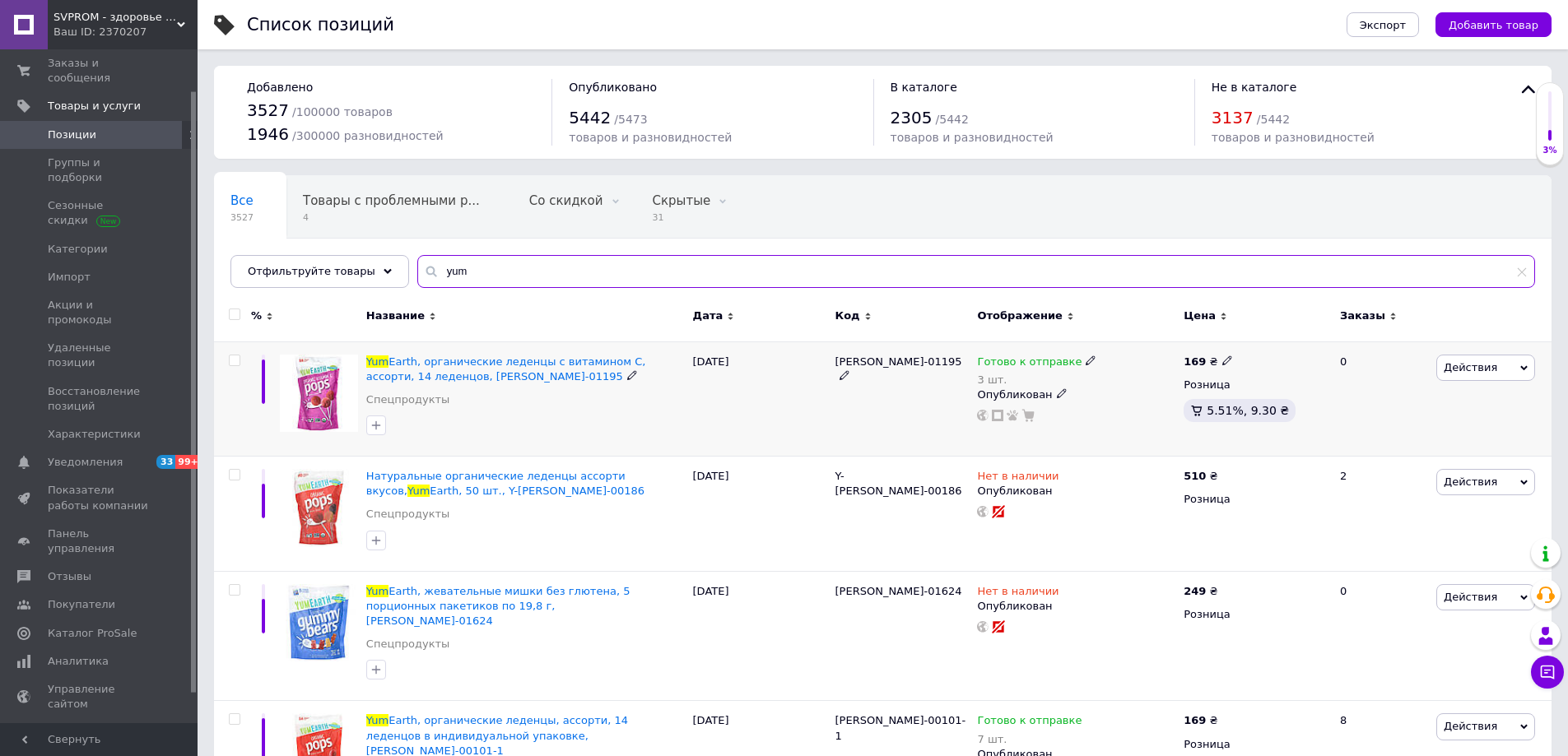
type input "yum"
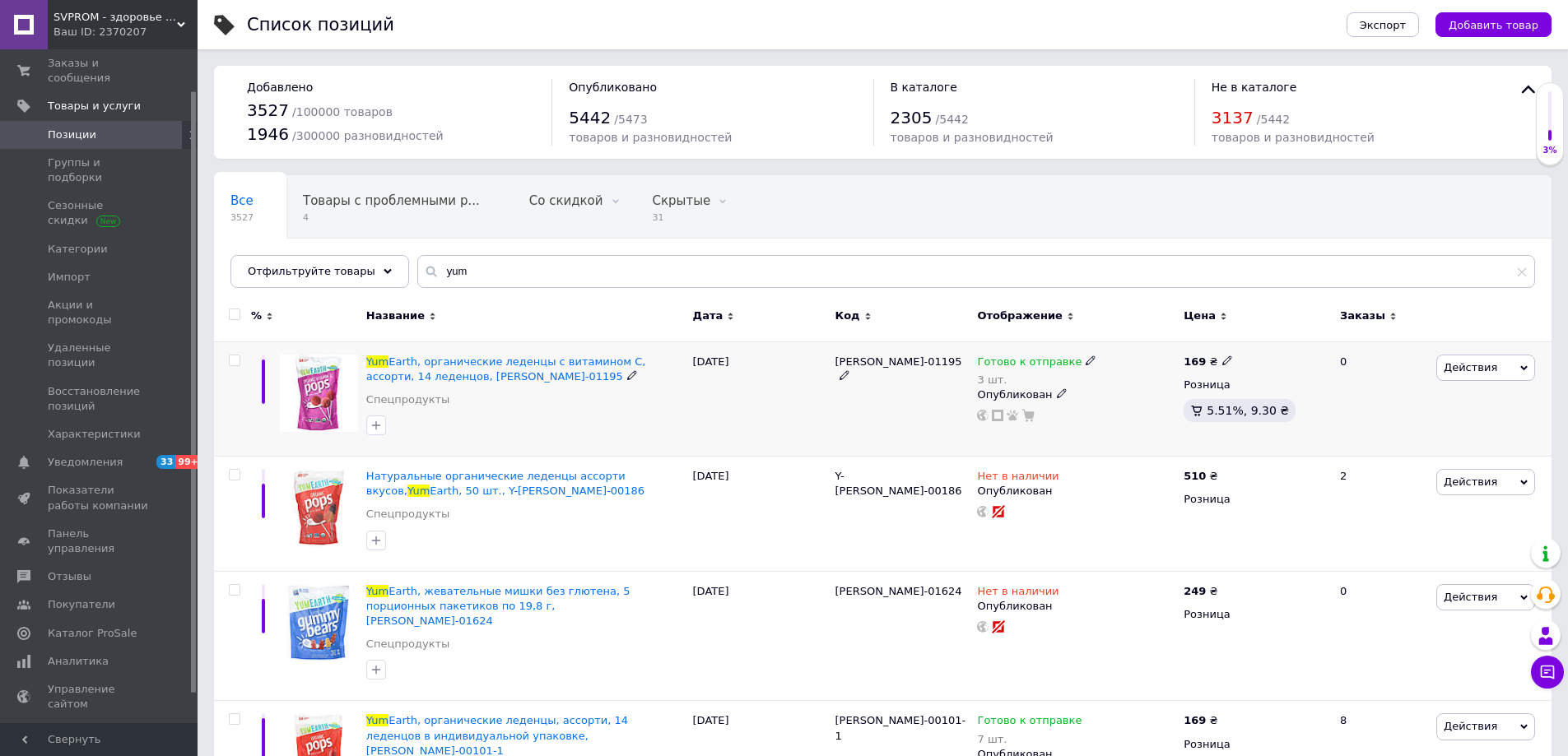
click at [1086, 360] on icon at bounding box center [1091, 361] width 10 height 10
click at [1269, 368] on div "Наличие Готово к отправке В наличии Нет в наличии Под заказ Остатки 3 шт." at bounding box center [1200, 372] width 206 height 116
click at [1179, 418] on input "3" at bounding box center [1159, 412] width 125 height 33
type input "2"
click at [938, 226] on div "Все 3527 Товары с проблемными р... 4 Со скидкой 0 Удалить Редактировать Скрытые…" at bounding box center [606, 238] width 784 height 125
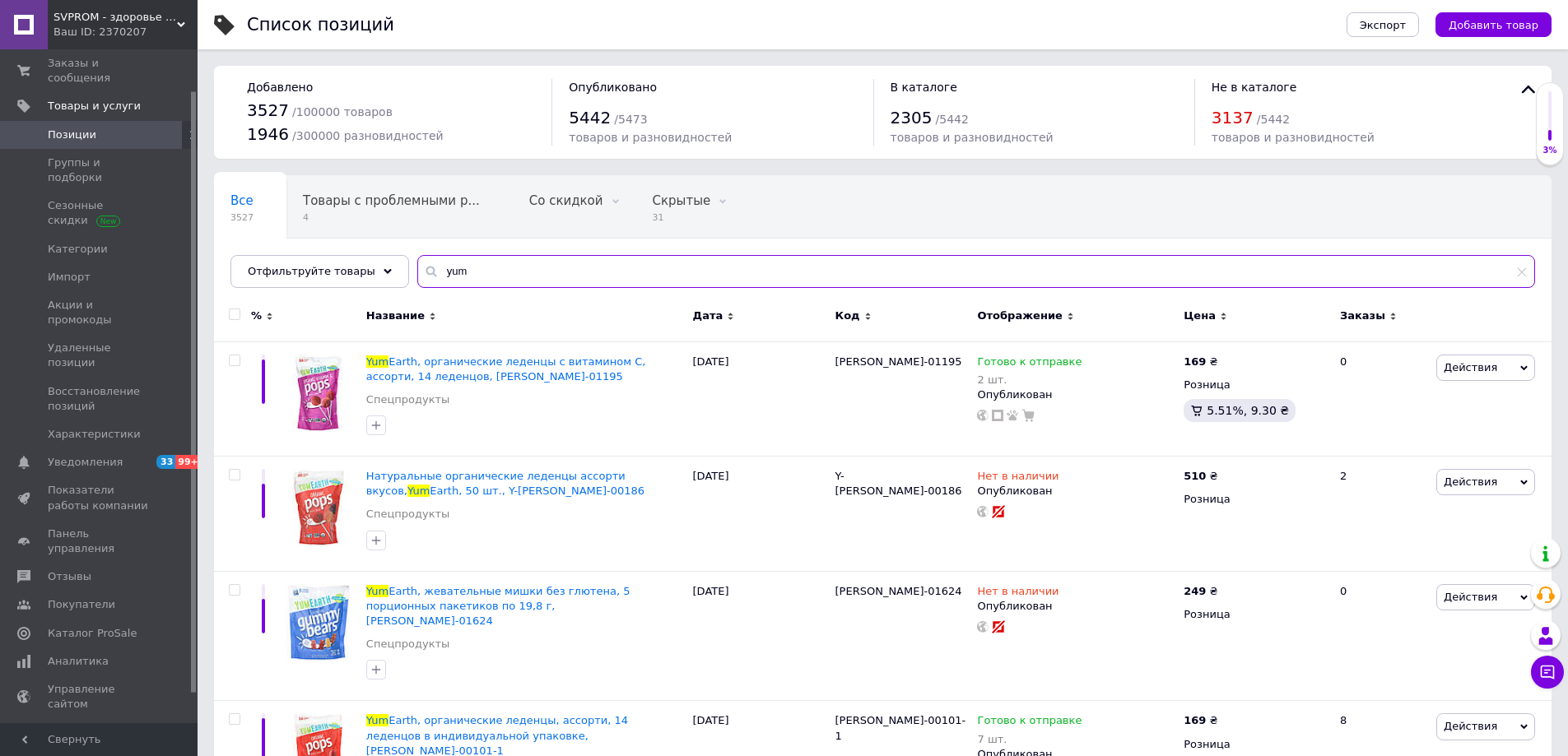
drag, startPoint x: 498, startPoint y: 265, endPoint x: 403, endPoint y: 279, distance: 96.0
click at [417, 279] on div "yum" at bounding box center [976, 271] width 1118 height 33
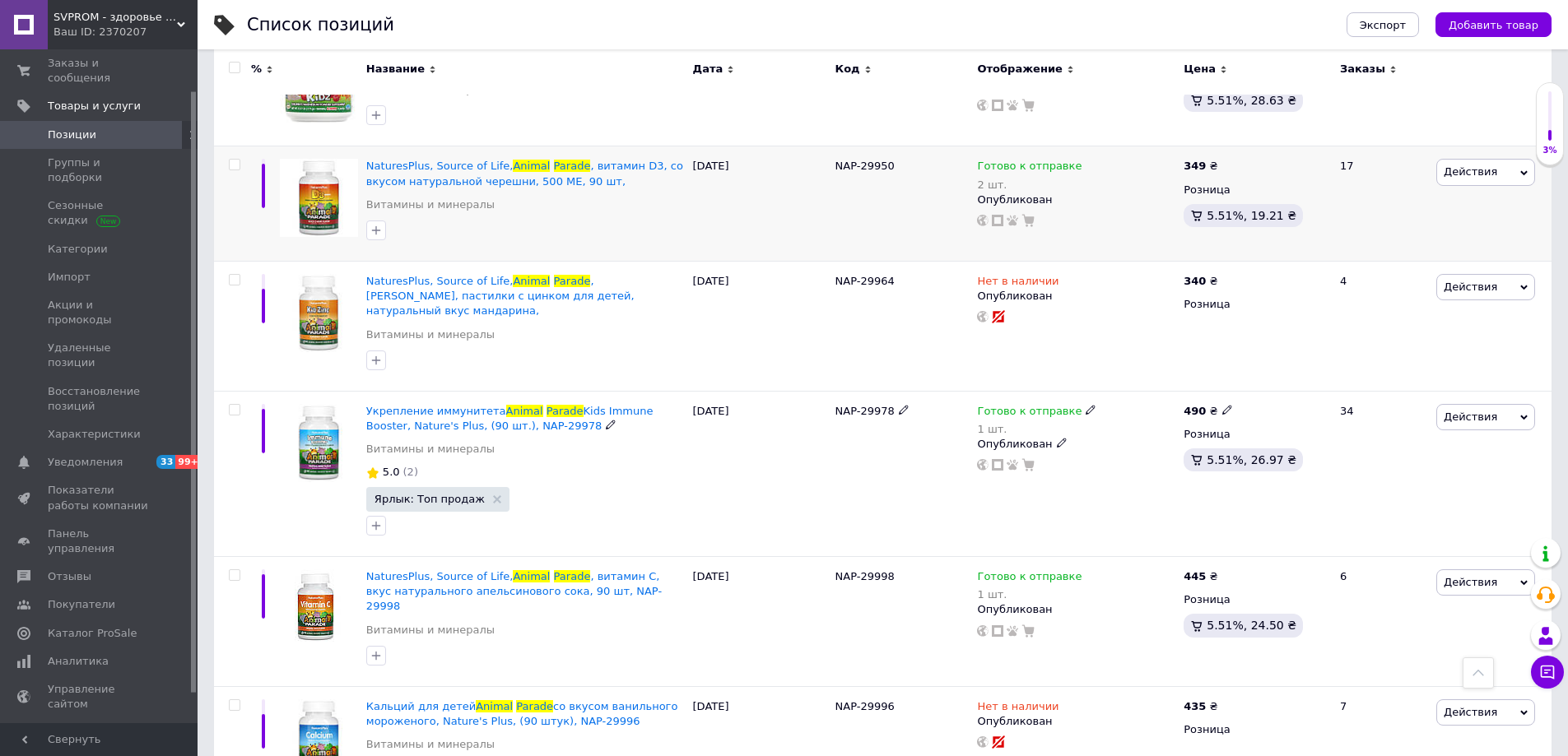
scroll to position [759, 0]
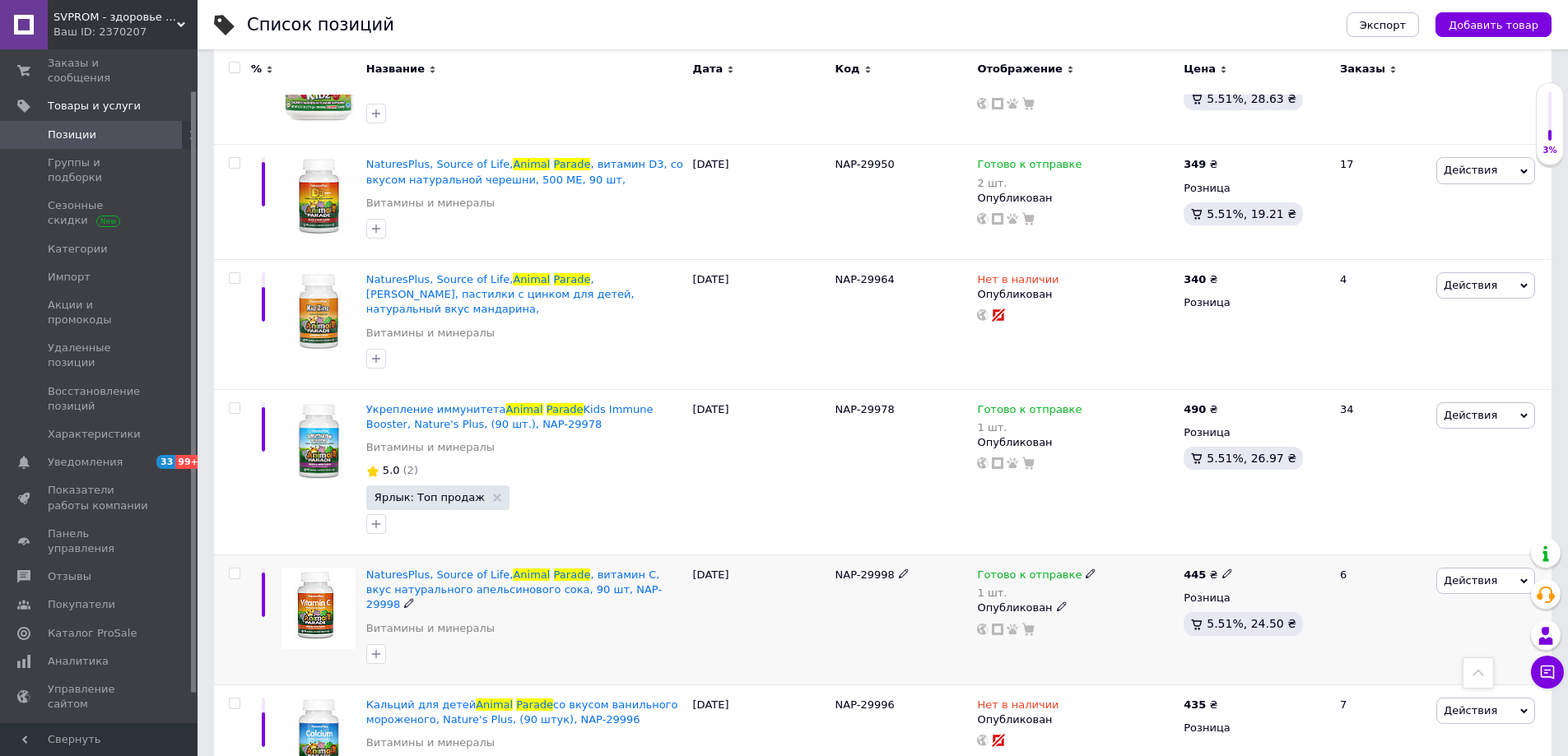
type input "animal parade"
click at [1086, 568] on icon at bounding box center [1091, 573] width 10 height 10
click at [1111, 608] on li "Нет в наличии" at bounding box center [1176, 620] width 157 height 23
click at [1117, 609] on input "1" at bounding box center [1159, 625] width 125 height 33
type input "0"
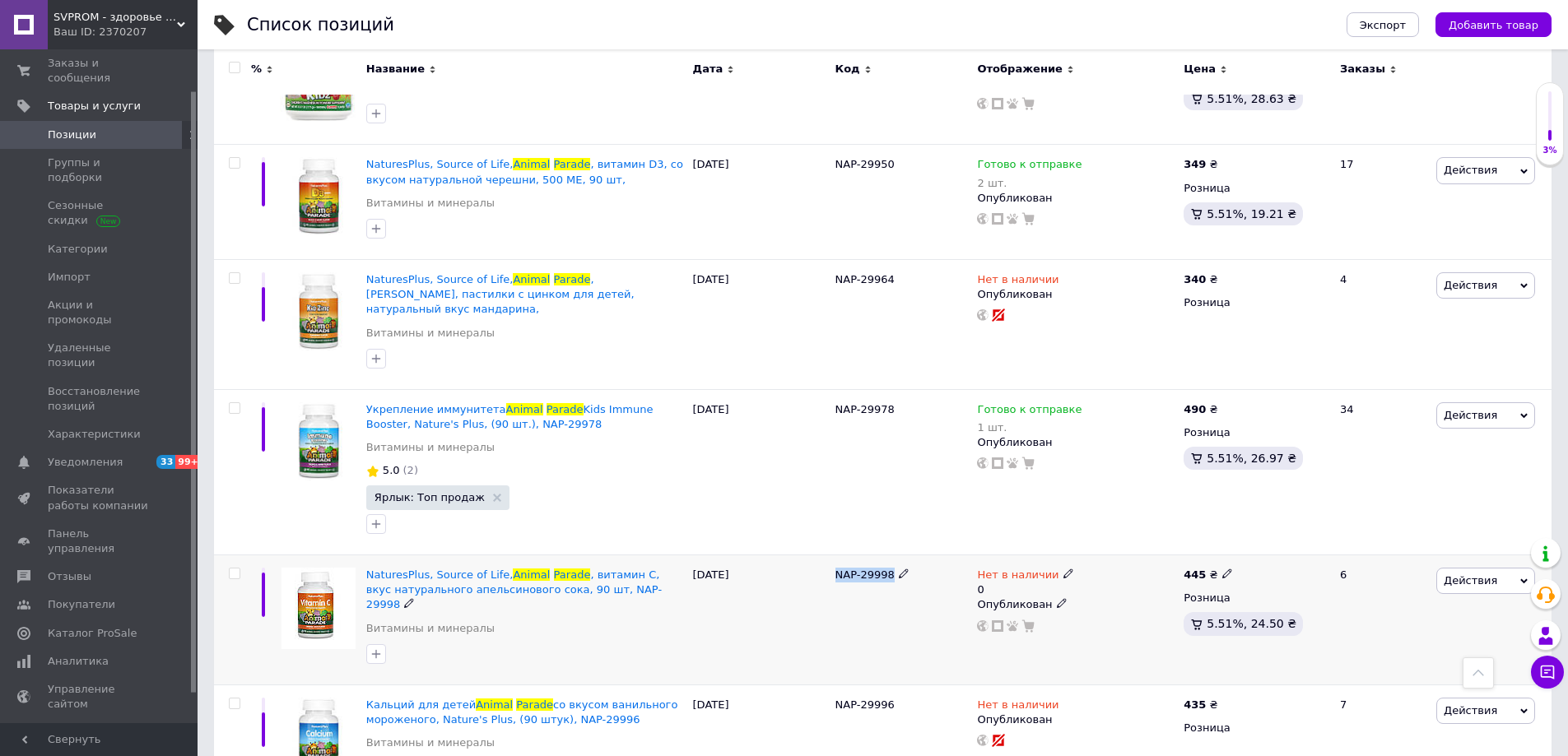
drag, startPoint x: 890, startPoint y: 532, endPoint x: 836, endPoint y: 528, distance: 54.1
click at [836, 568] on div "NAP-29998" at bounding box center [903, 575] width 134 height 15
click at [116, 58] on span "Заказы и сообщения" at bounding box center [100, 70] width 105 height 29
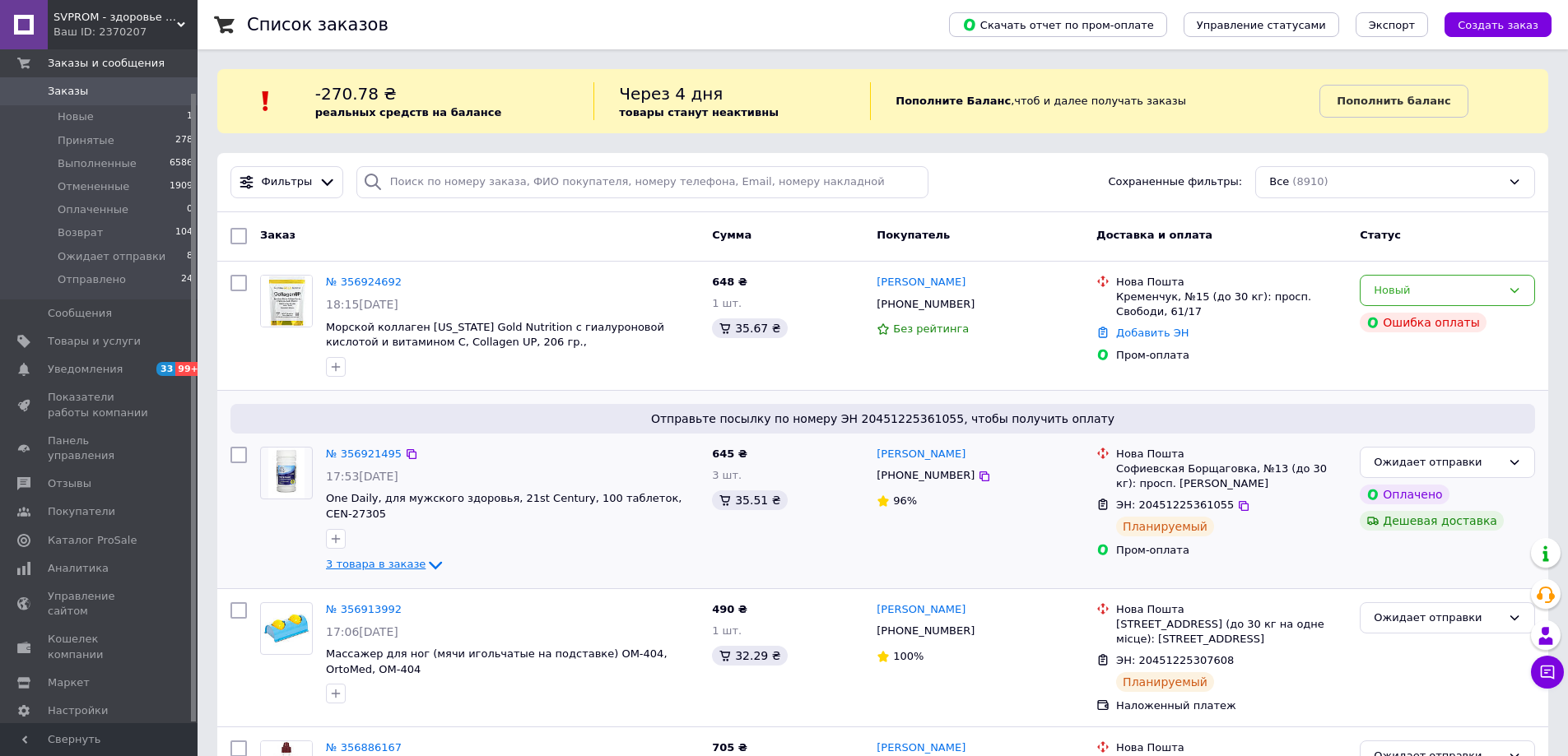
click at [426, 555] on icon at bounding box center [436, 565] width 20 height 20
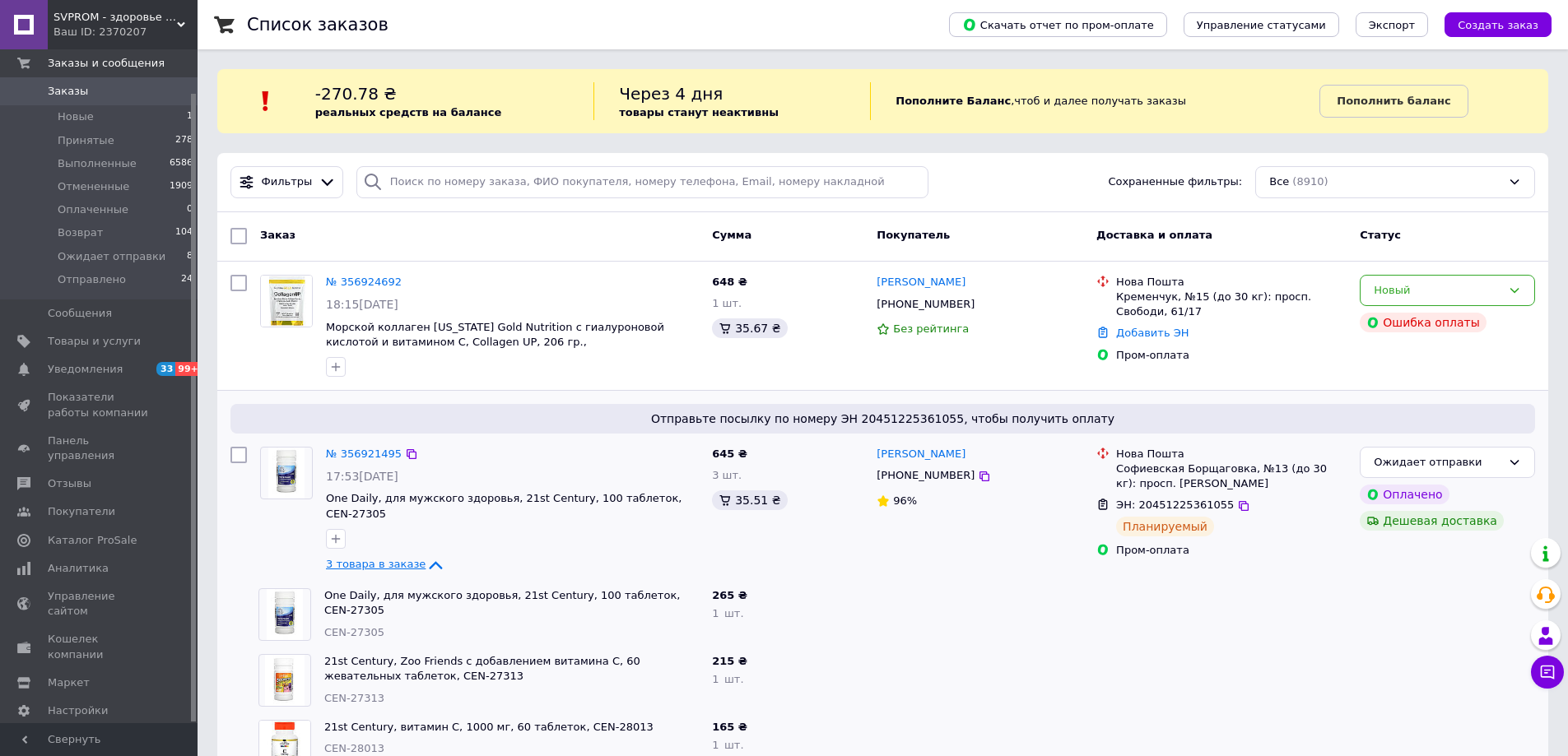
click at [95, 92] on span "Заказы" at bounding box center [100, 91] width 105 height 15
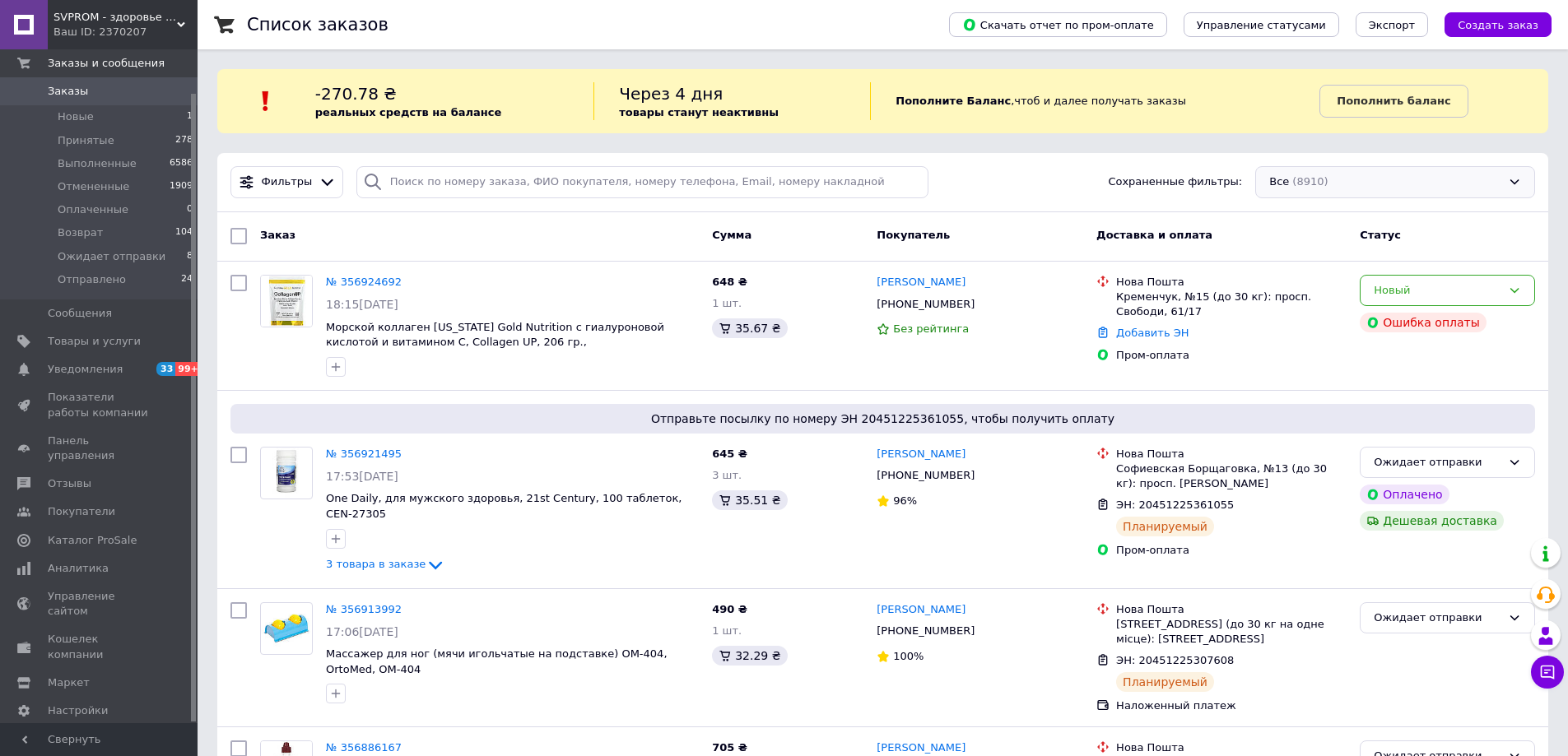
click at [1341, 186] on div "Все (8910)" at bounding box center [1395, 183] width 280 height 32
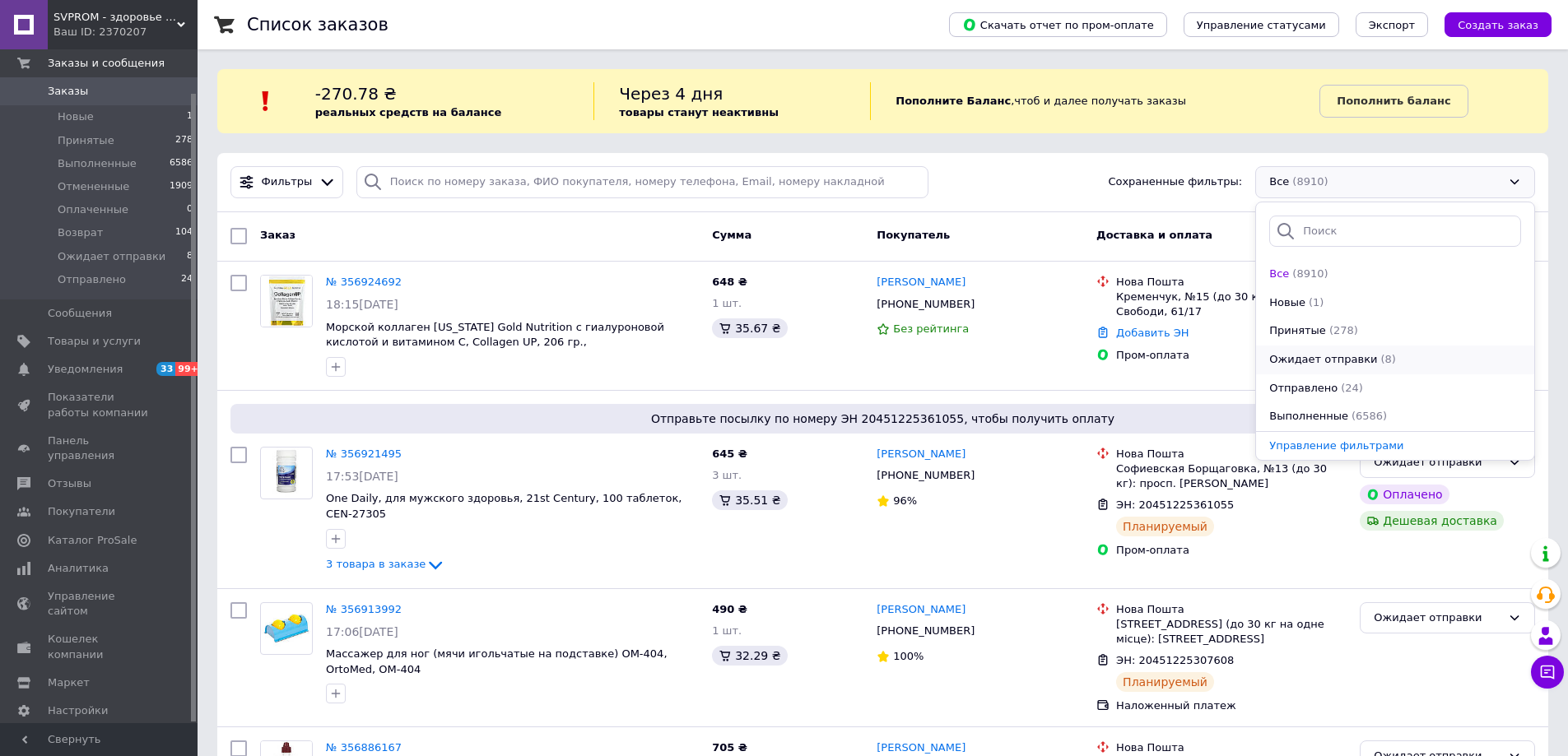
click at [1341, 356] on span "Ожидает отправки" at bounding box center [1323, 360] width 108 height 16
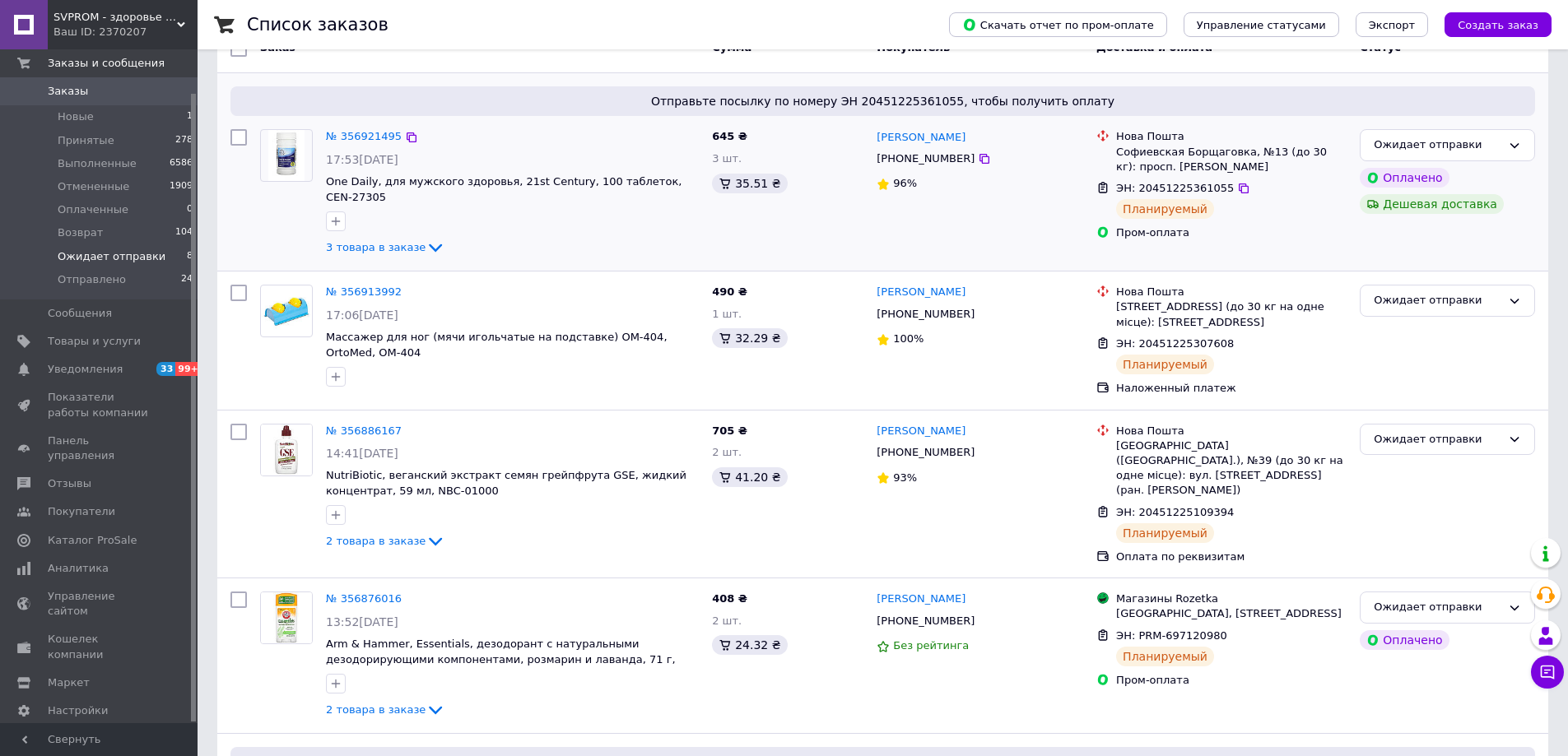
scroll to position [329, 0]
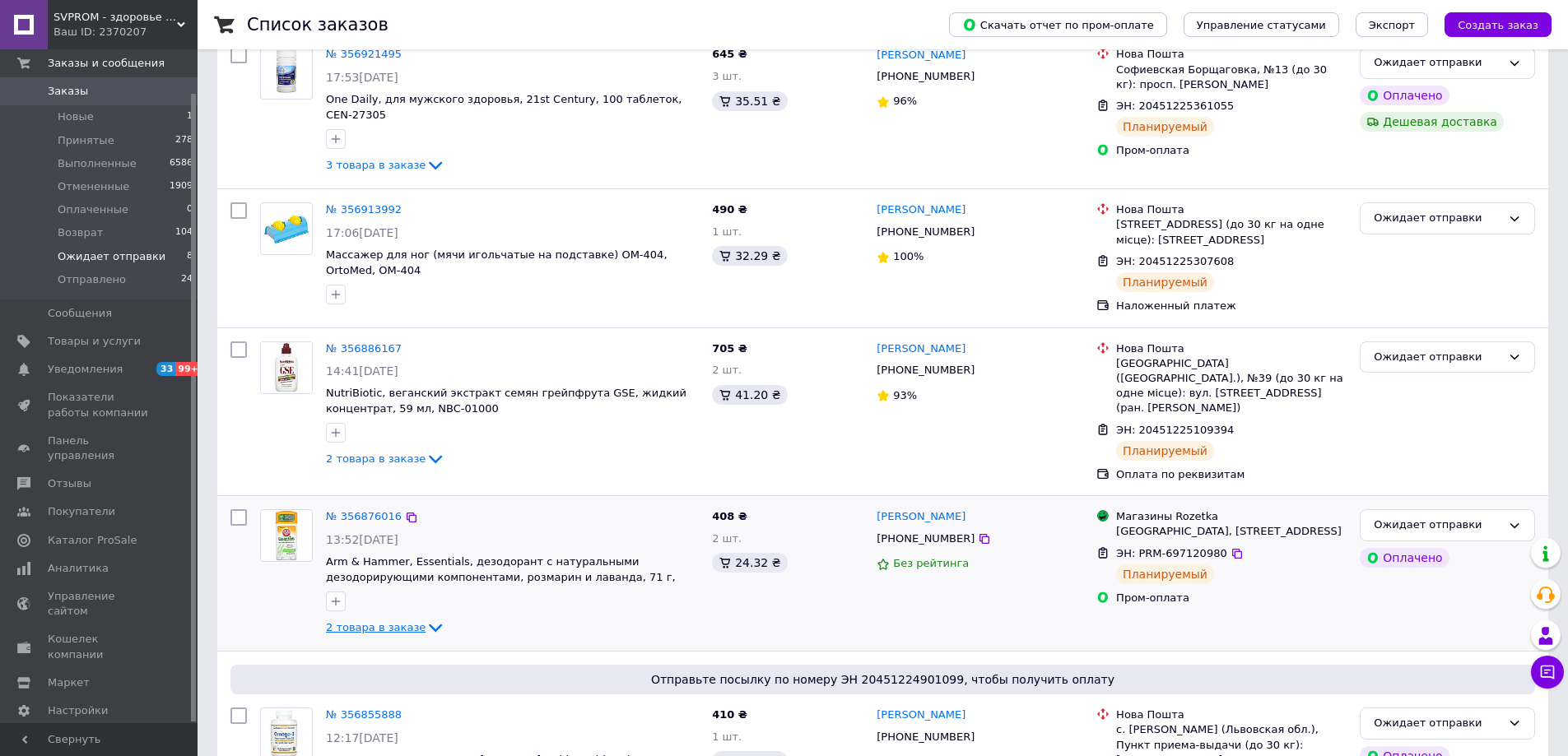
click at [428, 618] on icon at bounding box center [436, 628] width 20 height 20
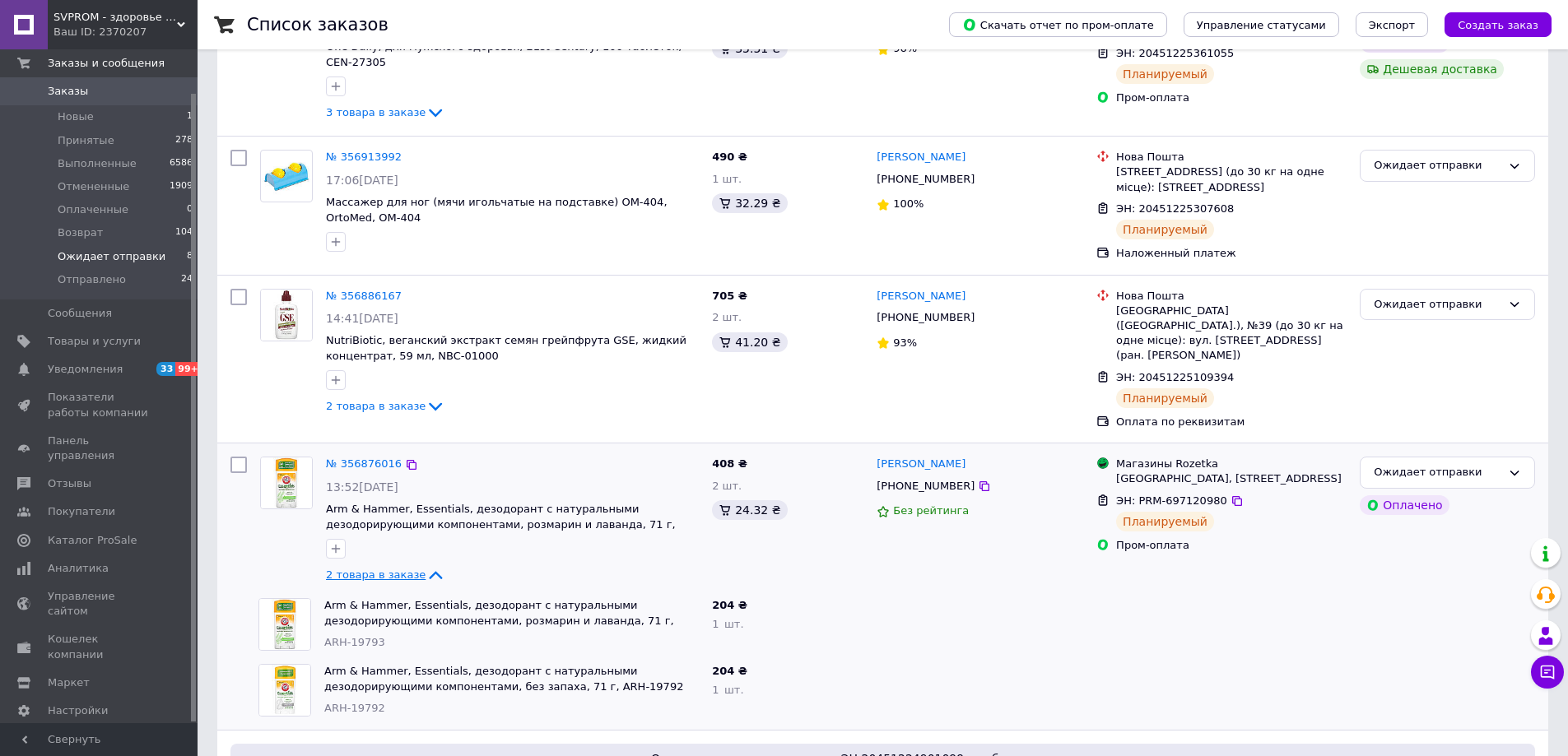
scroll to position [411, 0]
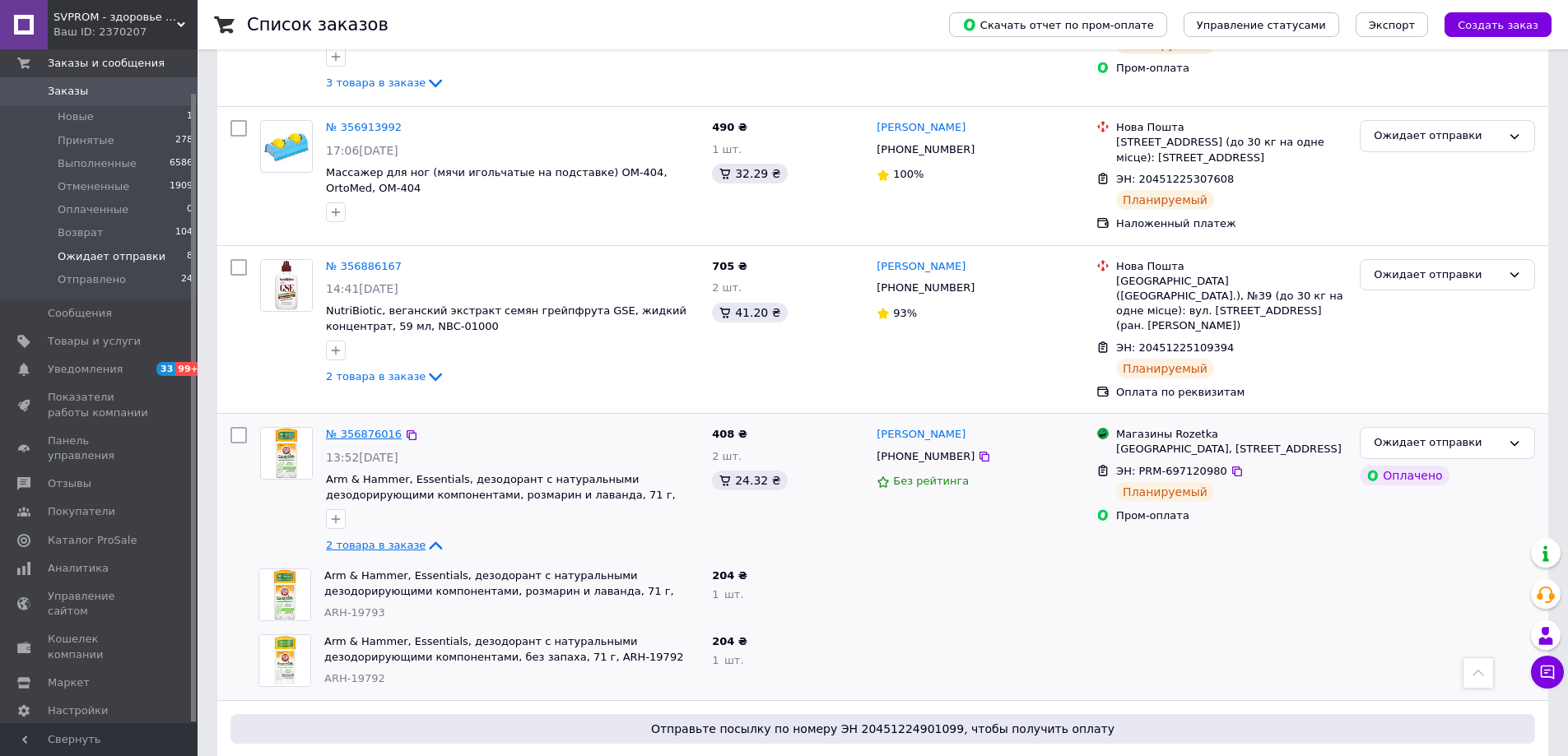
click at [353, 428] on link "№ 356876016" at bounding box center [364, 434] width 75 height 13
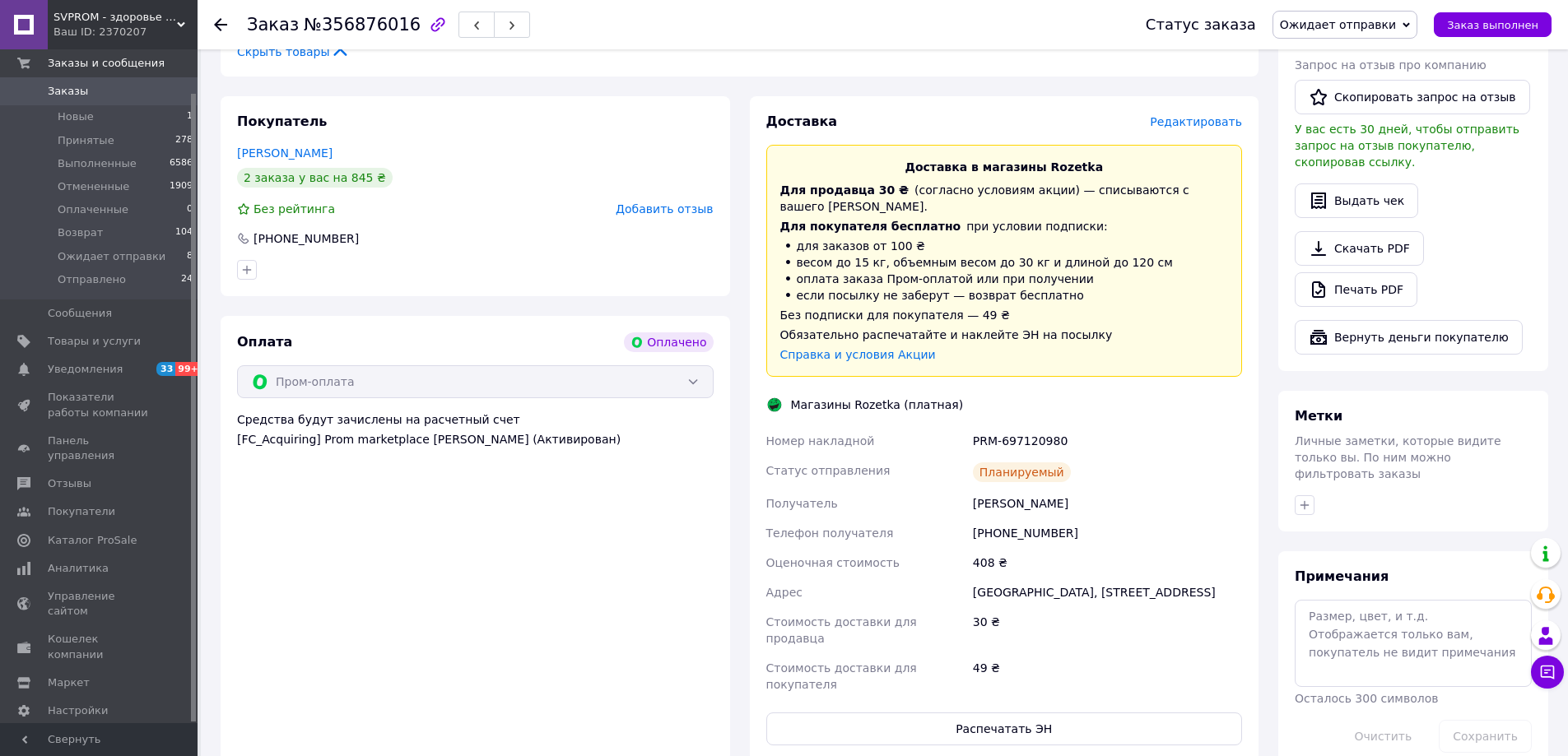
scroll to position [658, 0]
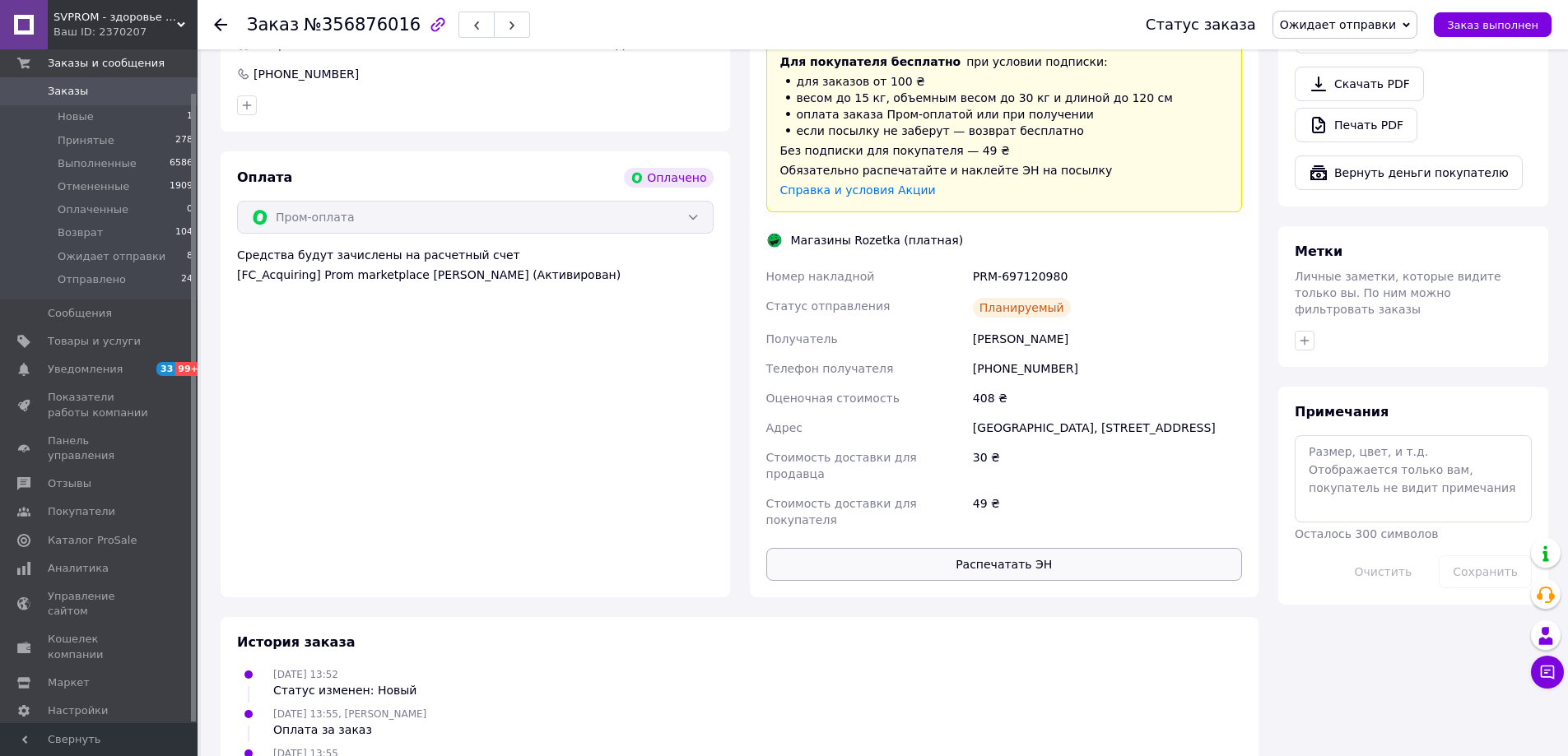
click at [962, 548] on button "Распечатать ЭН" at bounding box center [1004, 564] width 477 height 33
click at [111, 88] on span "Заказы" at bounding box center [100, 91] width 105 height 15
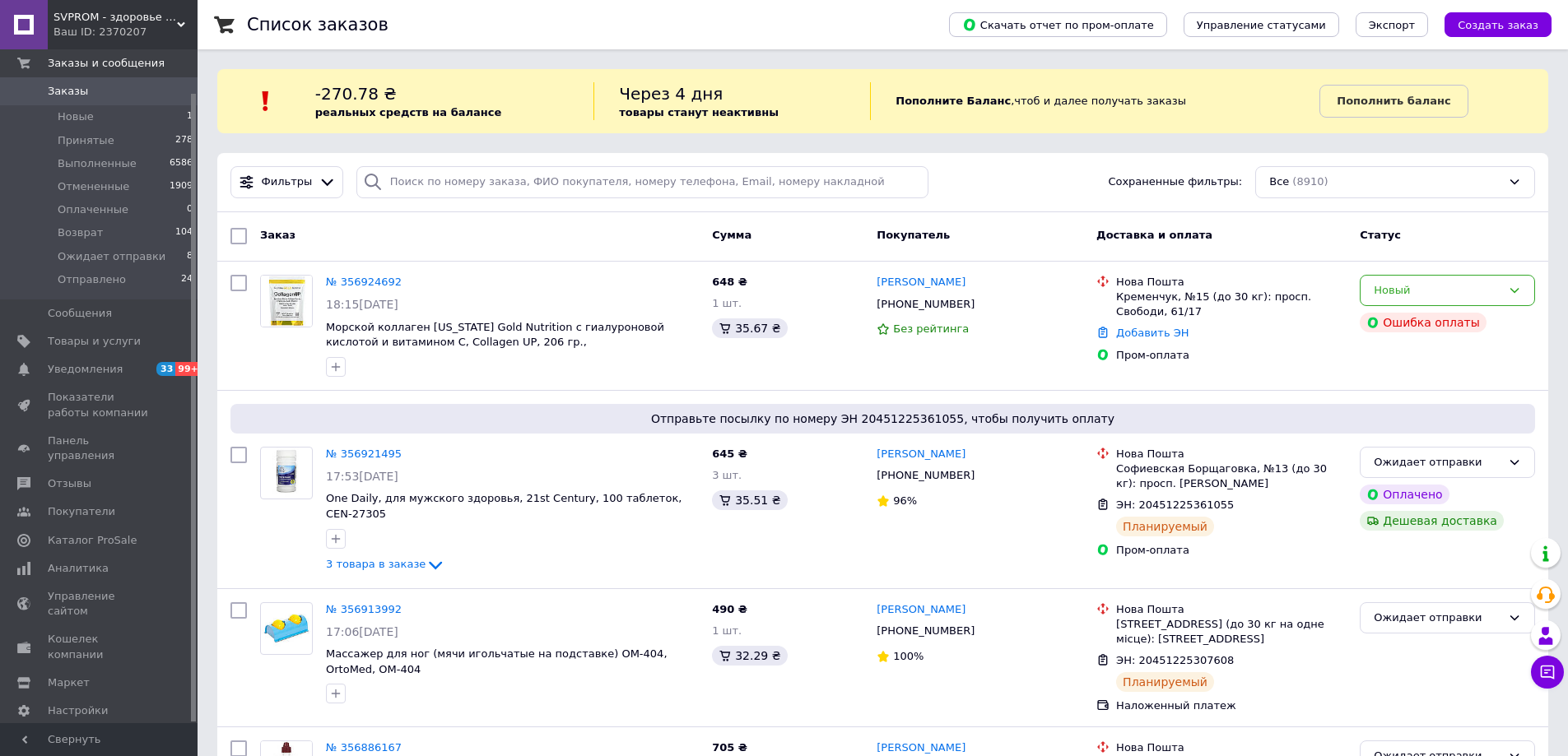
click at [117, 92] on span "Заказы" at bounding box center [100, 91] width 105 height 15
click at [152, 86] on span "0" at bounding box center [175, 91] width 45 height 15
